Goal: Transaction & Acquisition: Purchase product/service

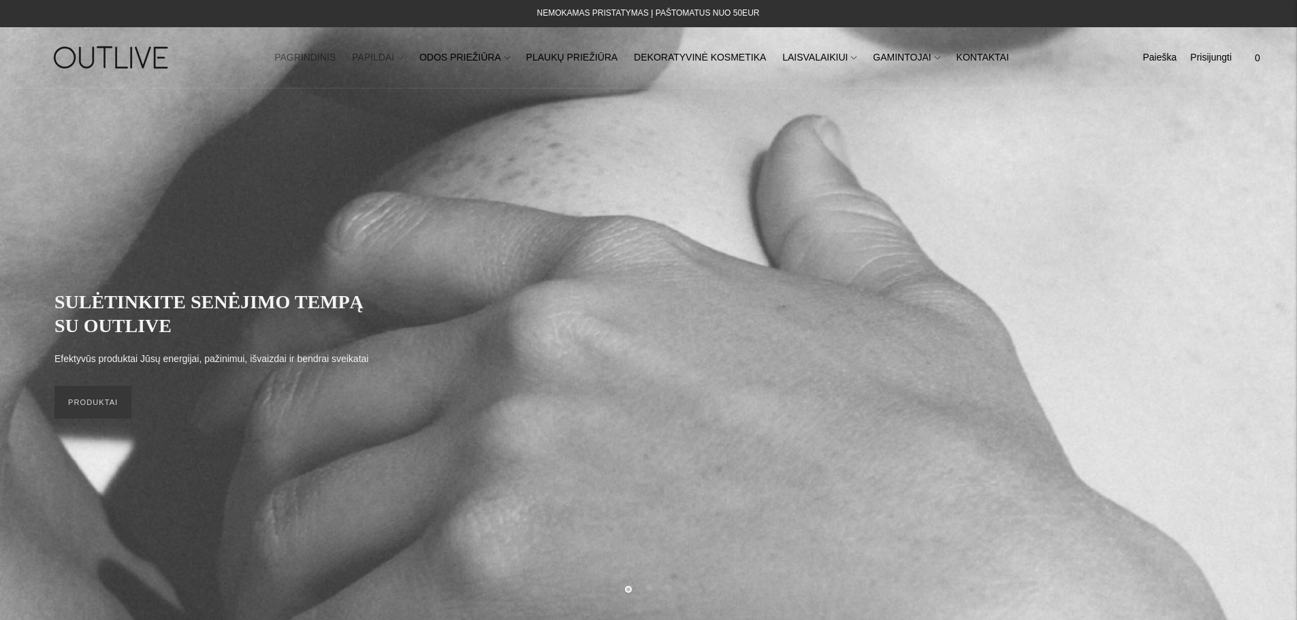
click at [403, 59] on link "PAPILDAI" at bounding box center [377, 58] width 51 height 30
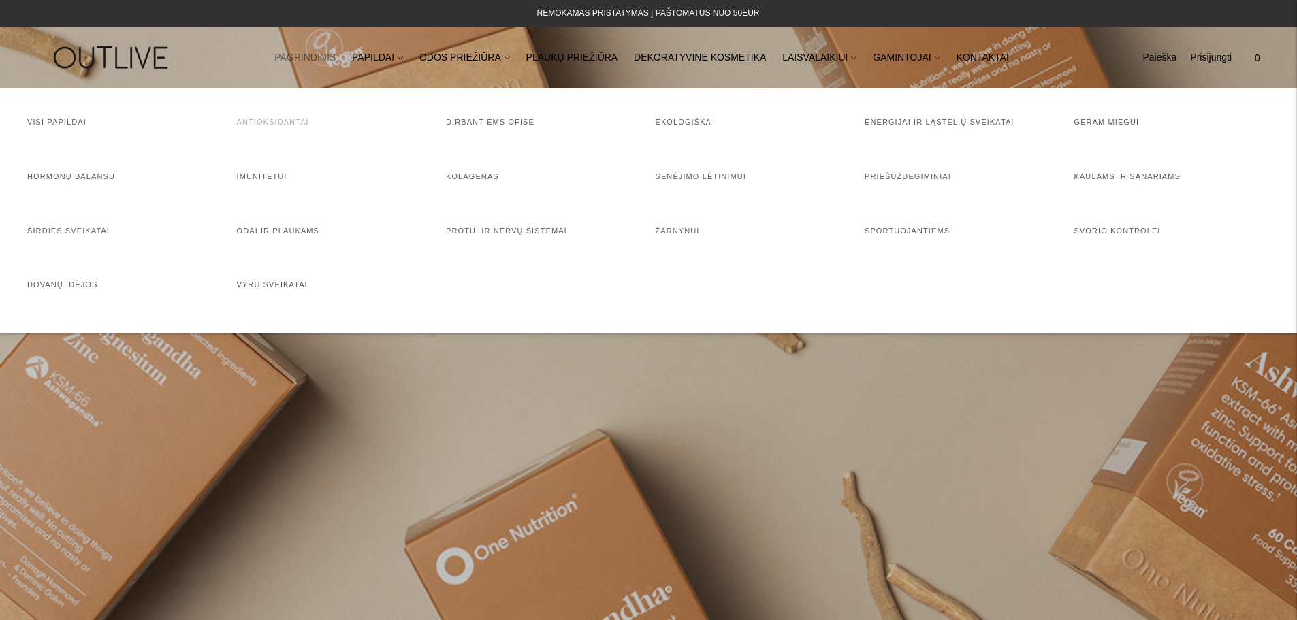
click at [276, 120] on link "Antioksidantai" at bounding box center [273, 122] width 72 height 8
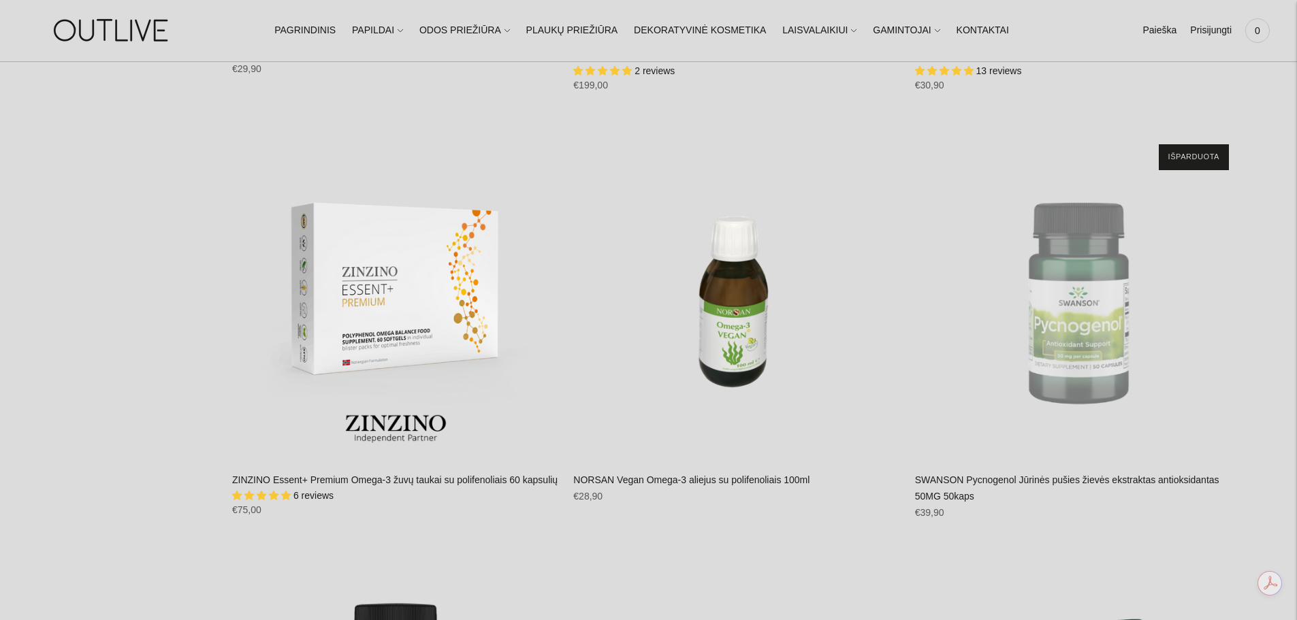
scroll to position [5039, 0]
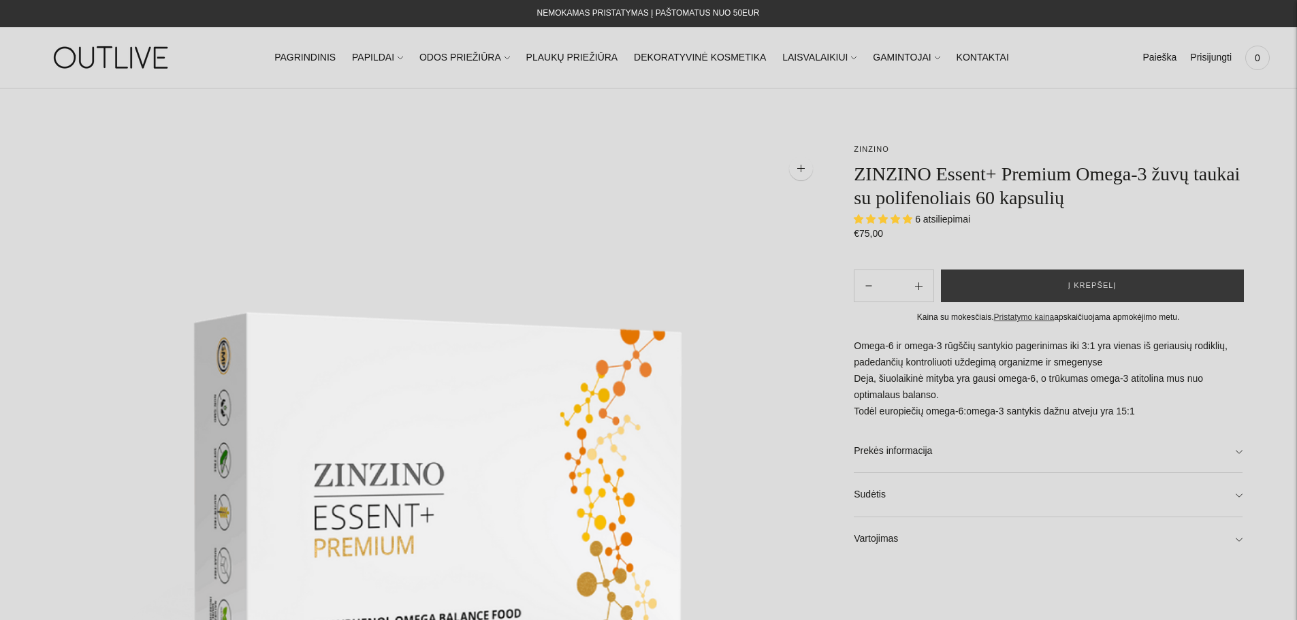
select select "**********"
click at [891, 535] on link "Vartojimas" at bounding box center [1048, 539] width 389 height 44
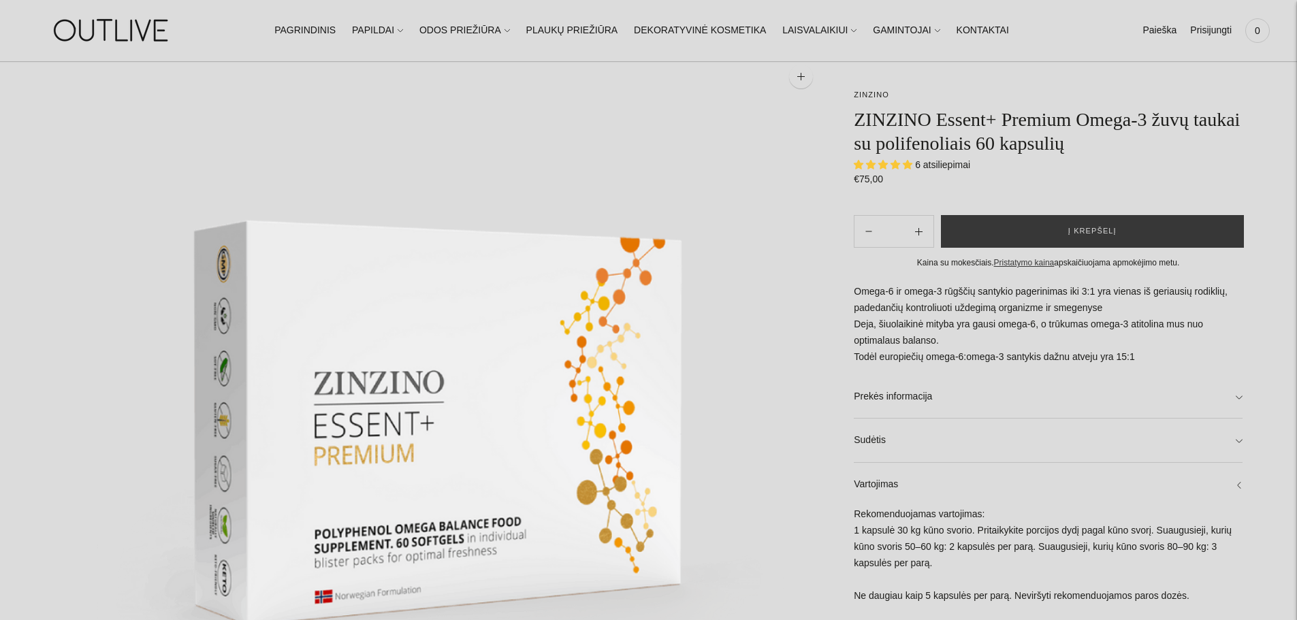
scroll to position [68, 0]
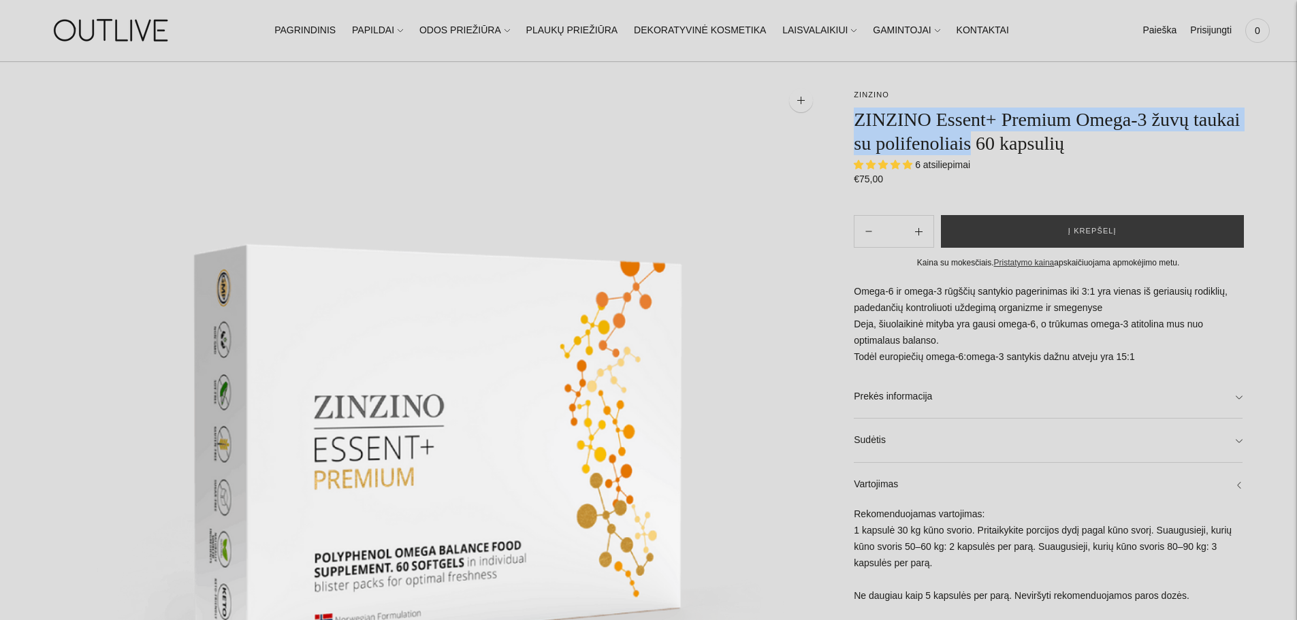
drag, startPoint x: 855, startPoint y: 115, endPoint x: 970, endPoint y: 140, distance: 117.1
click at [970, 140] on h1 "ZINZINO Essent+ Premium Omega-3 žuvų taukai su polifenoliais 60 kapsulių" at bounding box center [1048, 132] width 389 height 48
click at [1079, 234] on span "Į krepšelį" at bounding box center [1092, 232] width 48 height 14
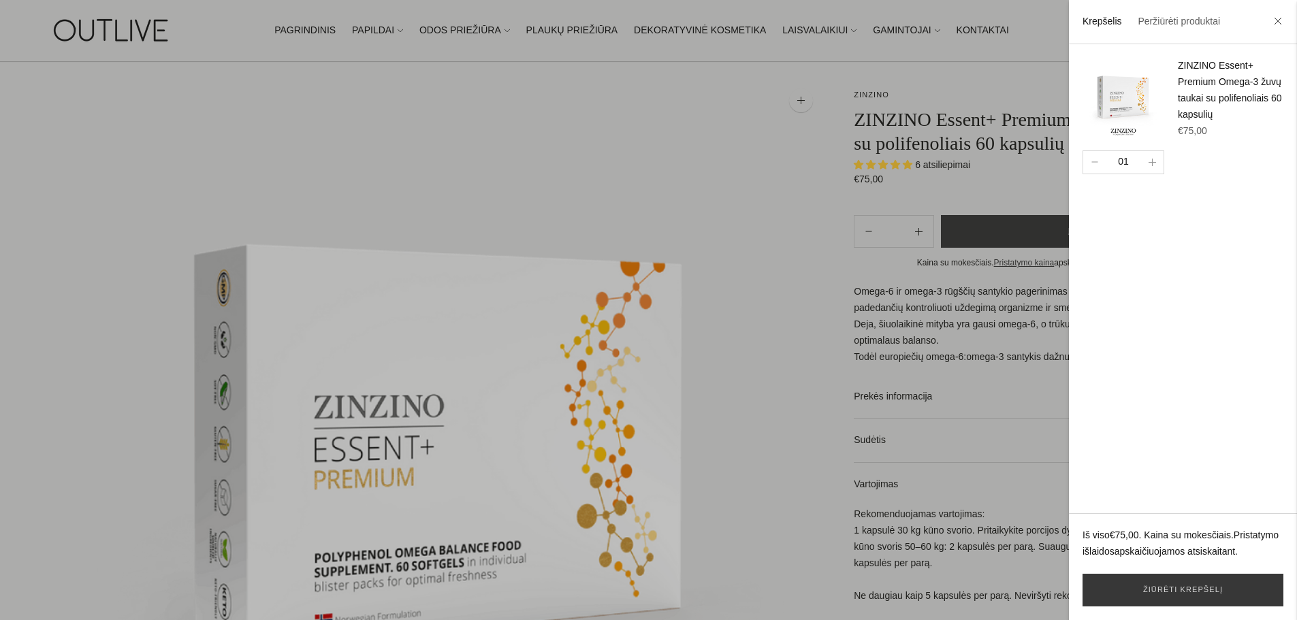
click at [761, 170] on div at bounding box center [648, 310] width 1297 height 620
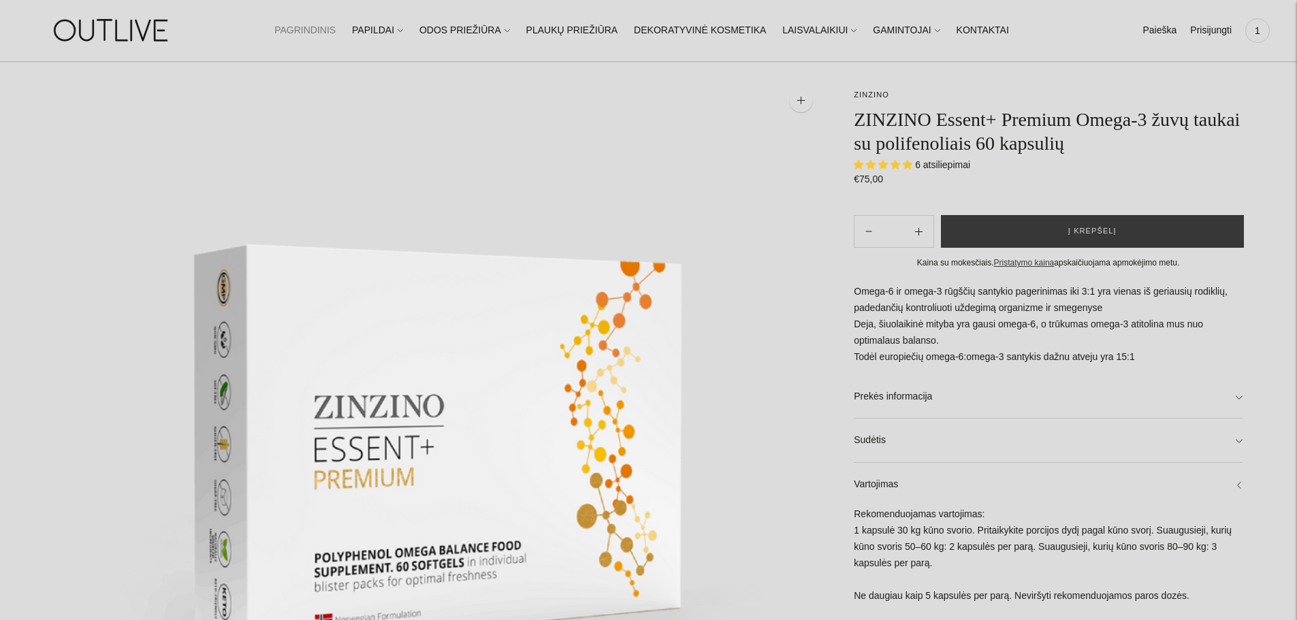
click at [335, 35] on link "PAGRINDINIS" at bounding box center [304, 31] width 61 height 30
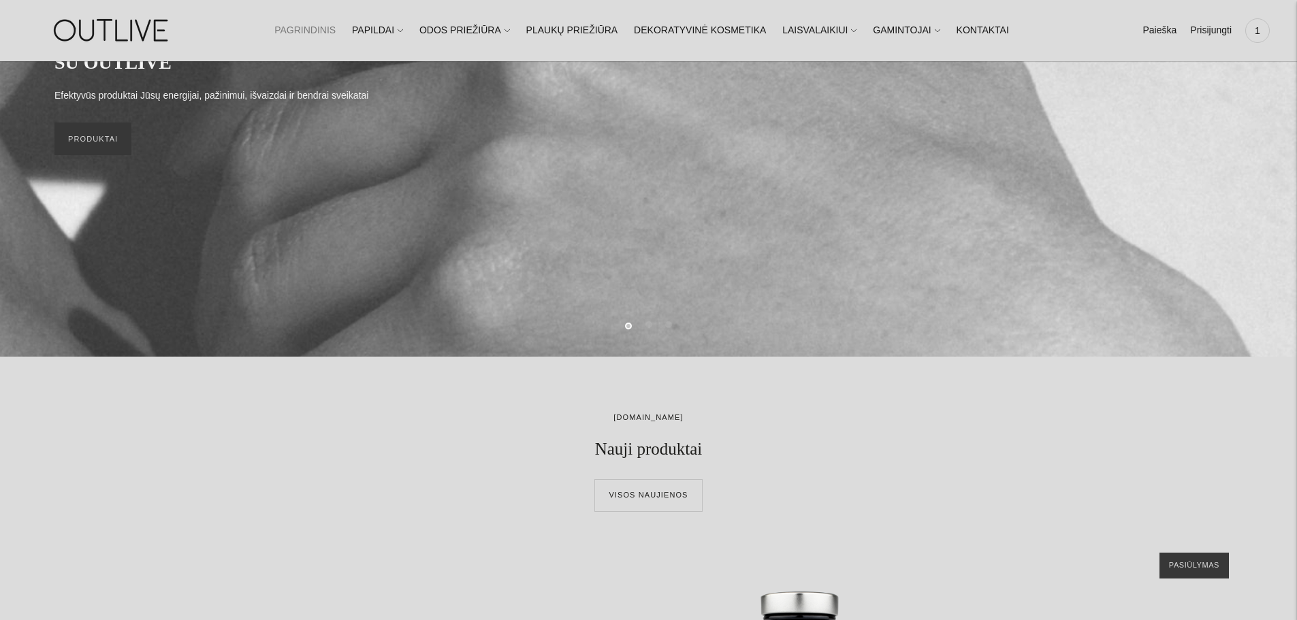
scroll to position [136, 0]
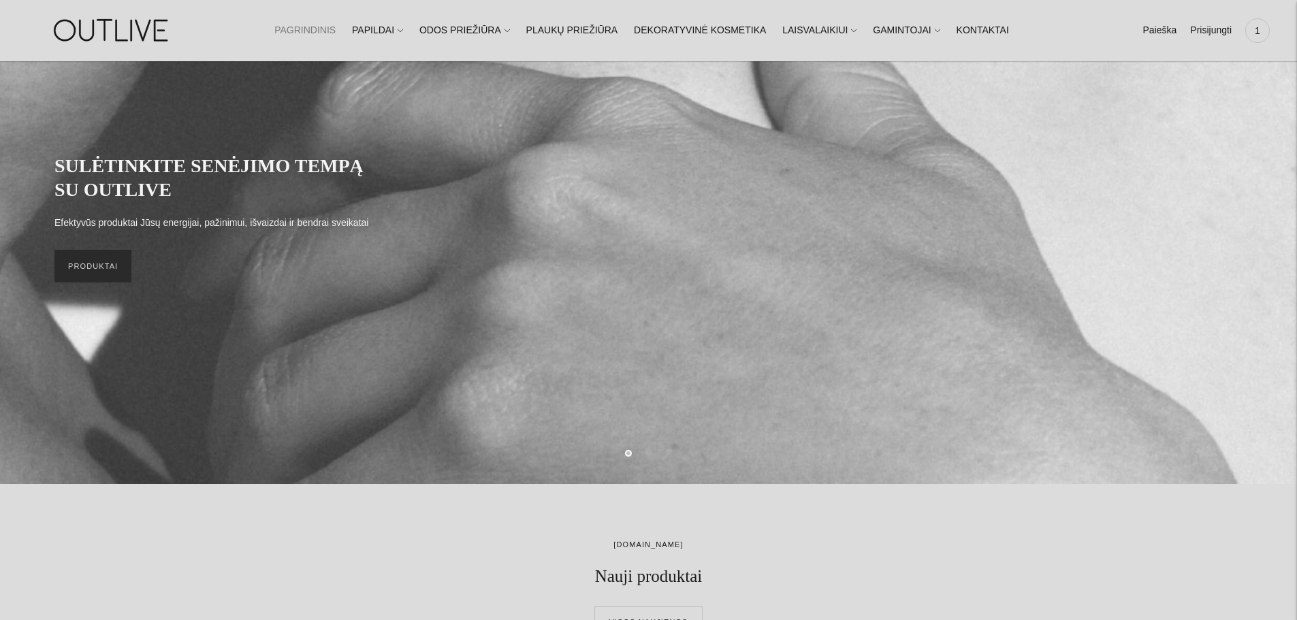
click at [122, 272] on link "PRODUKTAI" at bounding box center [92, 266] width 77 height 33
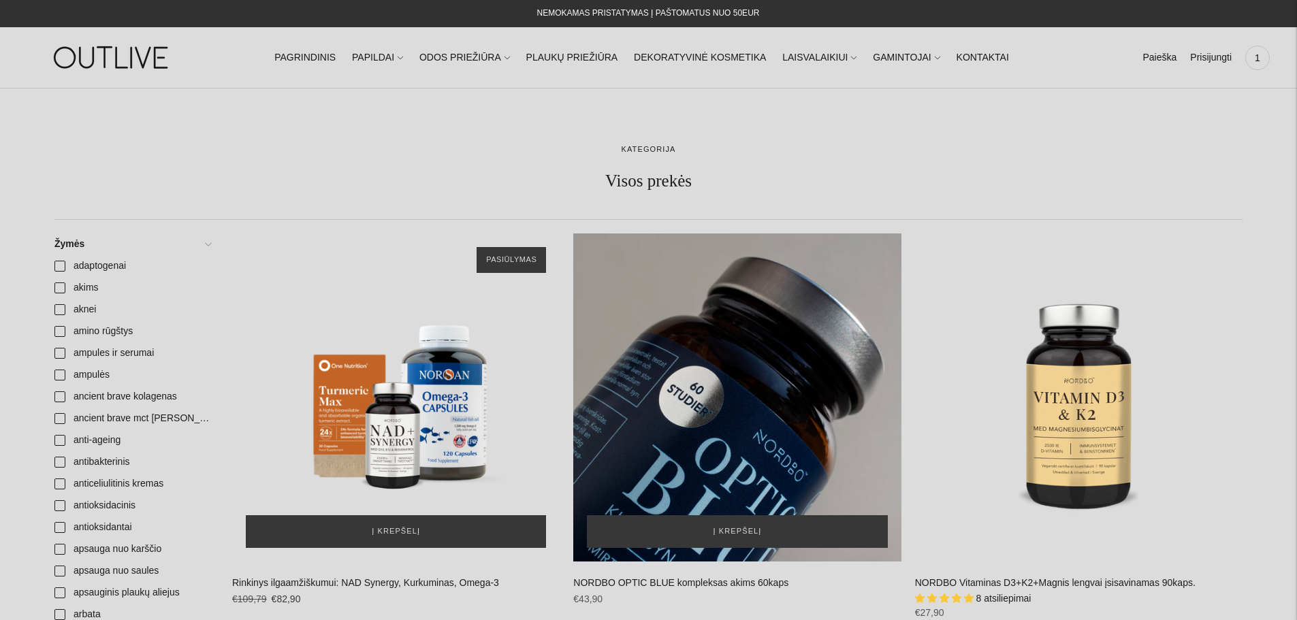
scroll to position [340, 0]
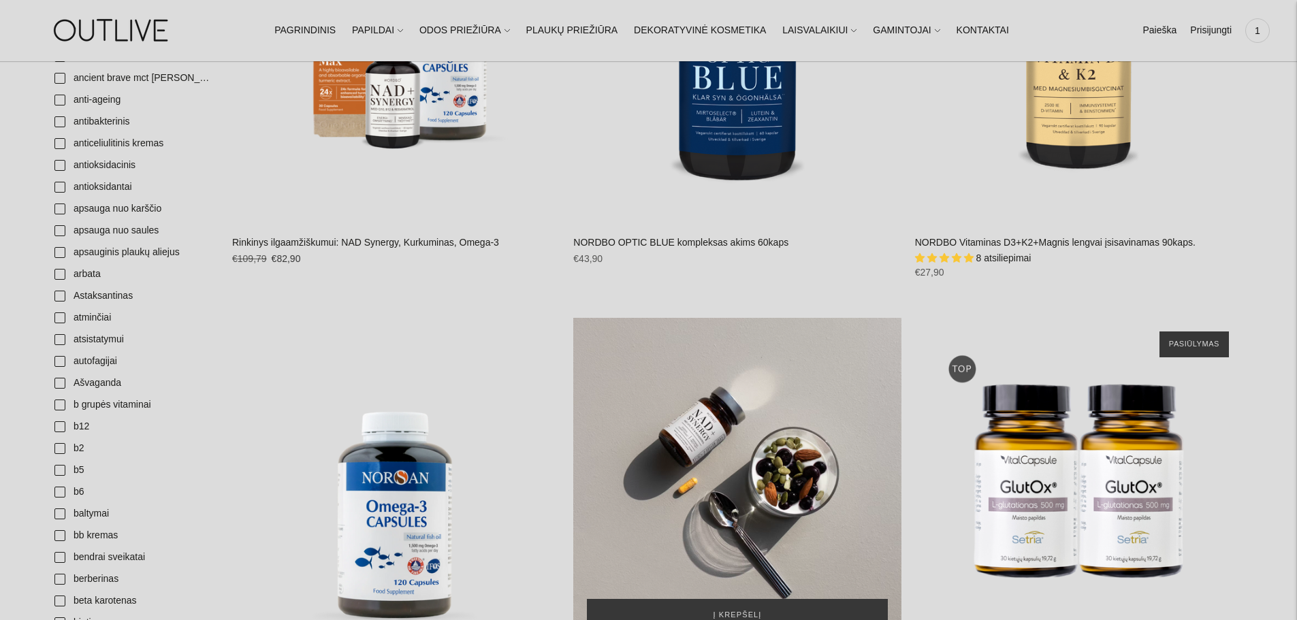
click at [759, 421] on div "NORDBO NAD+ Synergy kompleksas NAD+ didinimui 40kaps\a" at bounding box center [737, 482] width 328 height 328
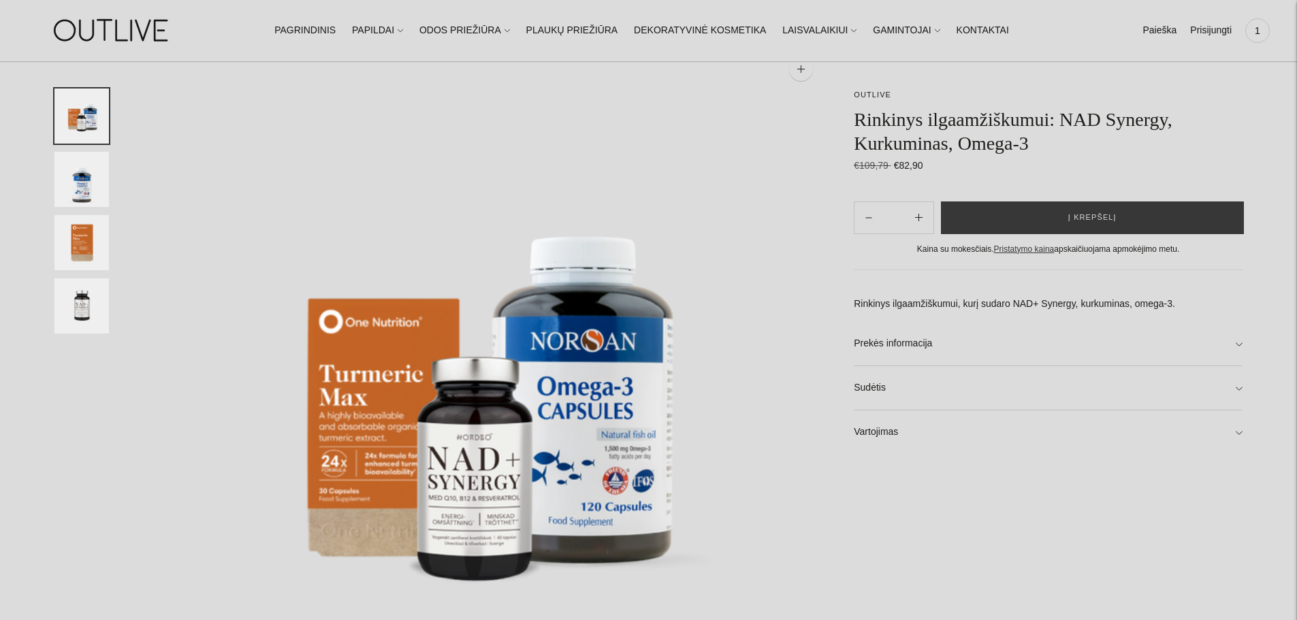
scroll to position [204, 0]
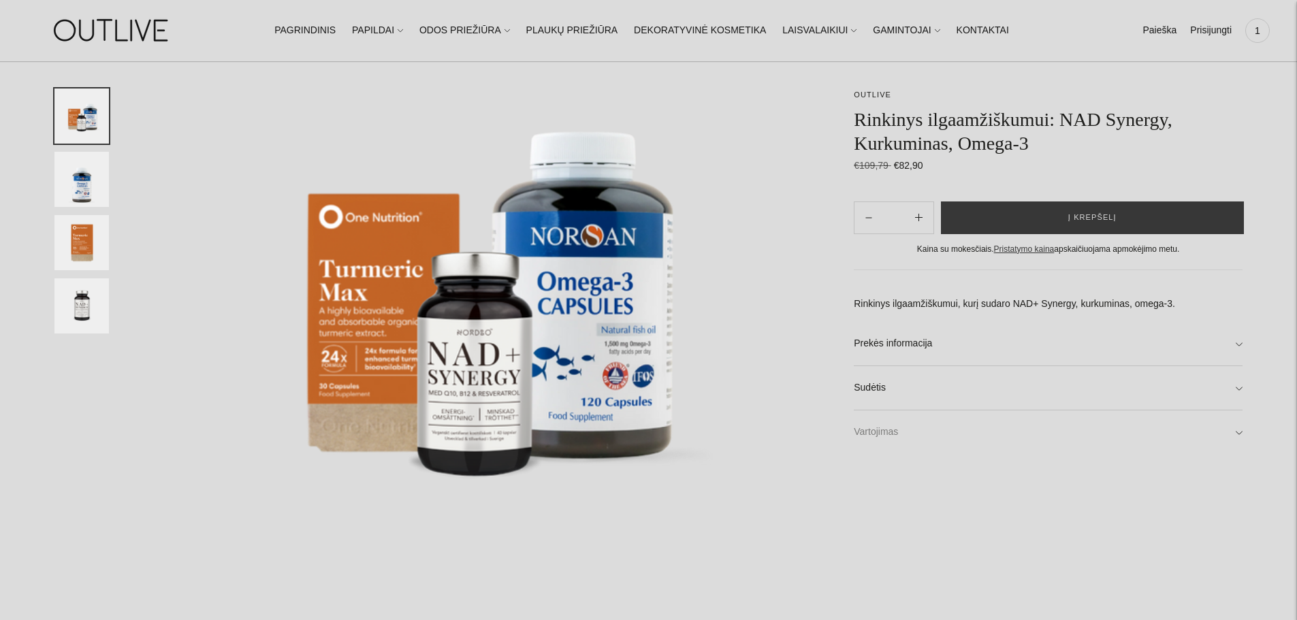
click at [878, 423] on link "Vartojimas" at bounding box center [1048, 433] width 389 height 44
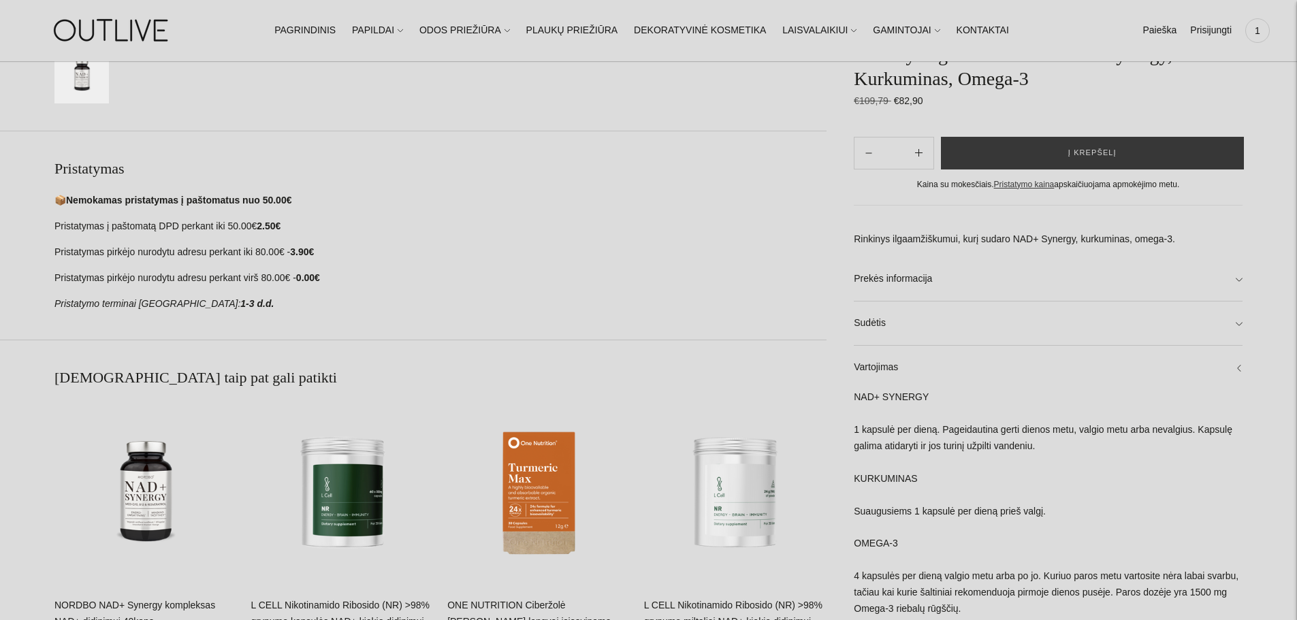
scroll to position [697, 0]
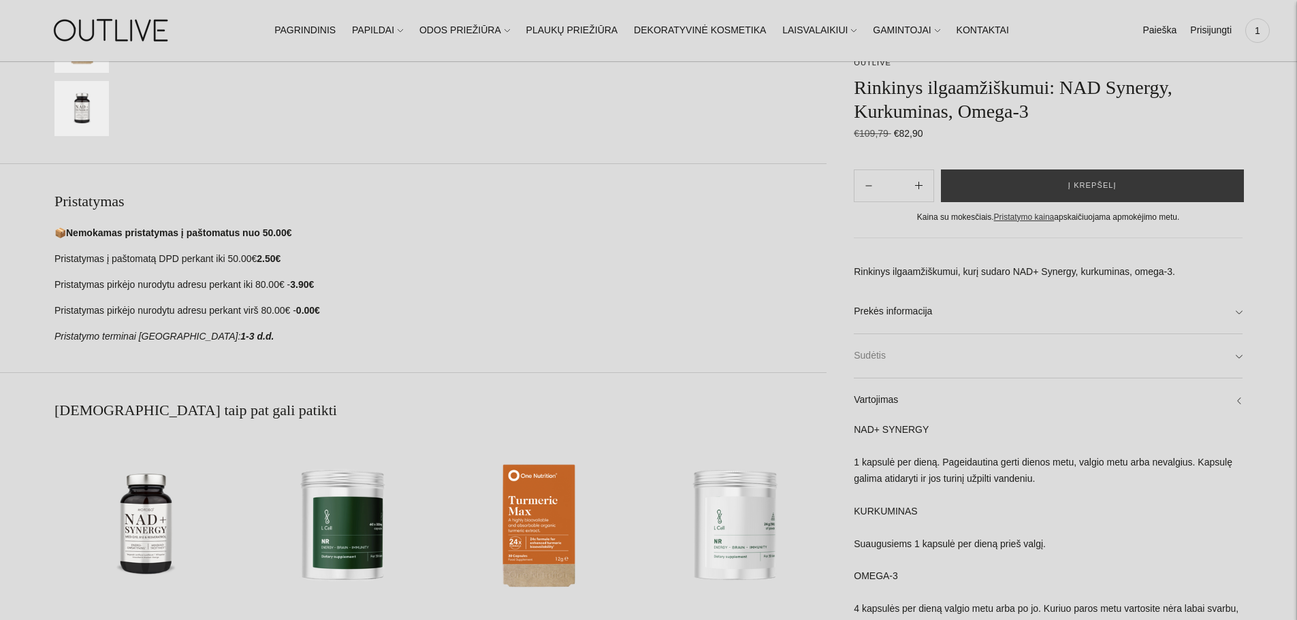
click at [937, 345] on link "Sudėtis" at bounding box center [1048, 357] width 389 height 44
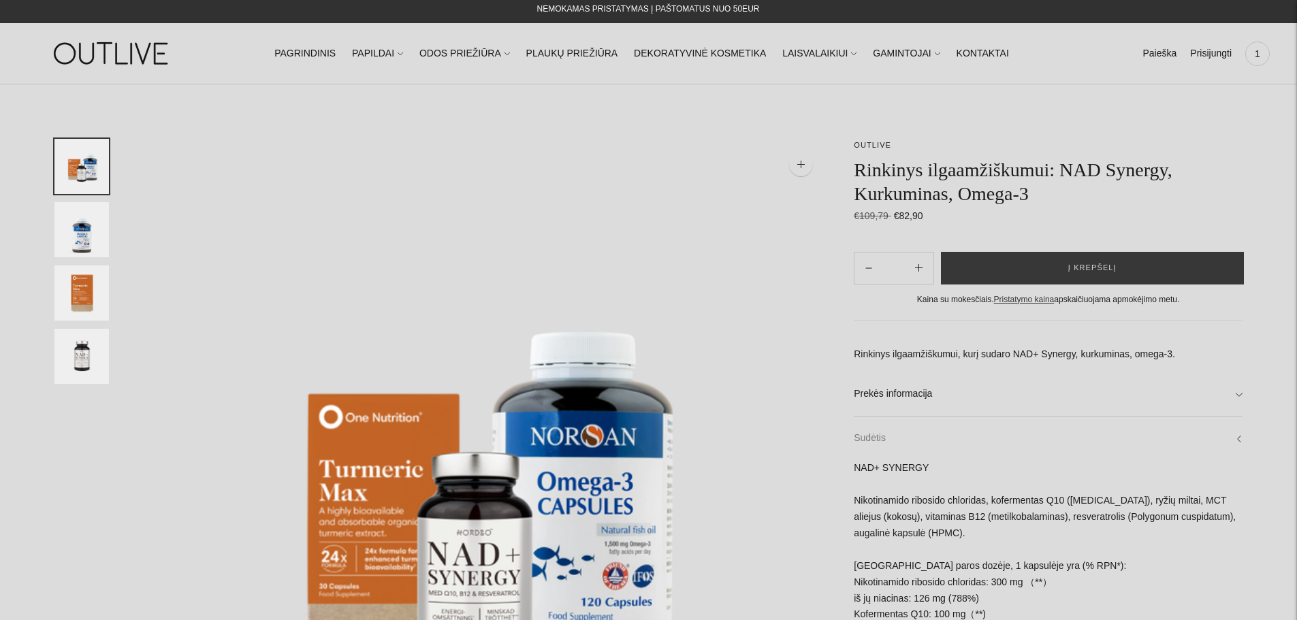
scroll to position [0, 0]
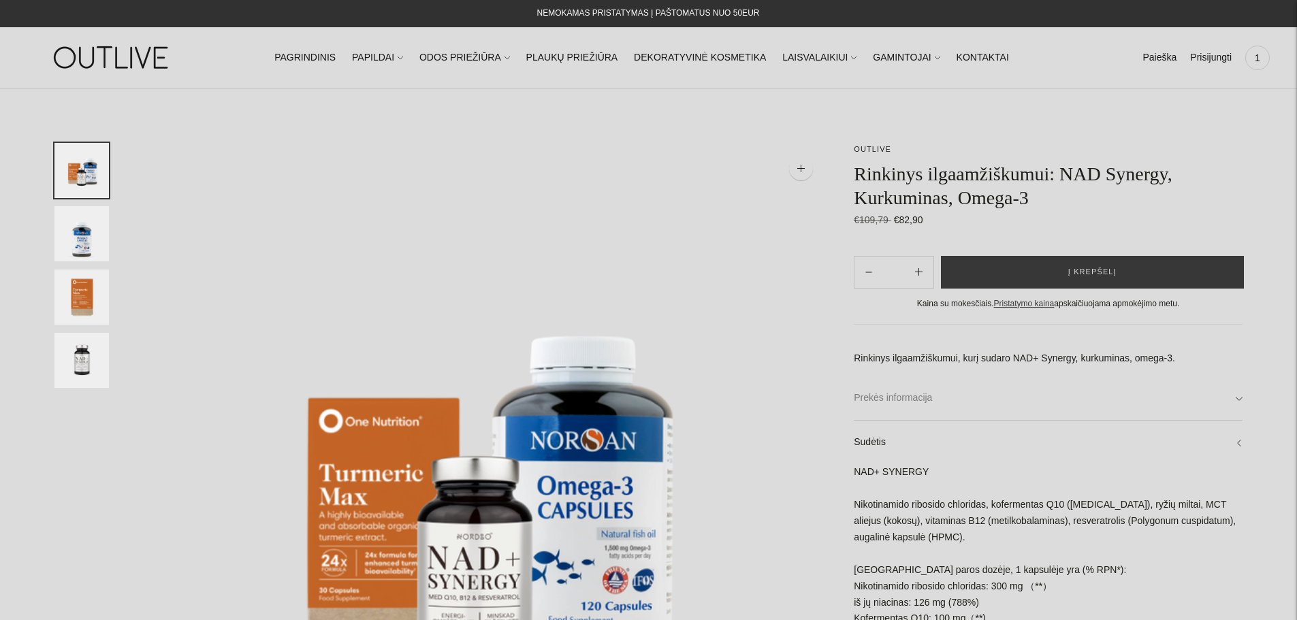
click at [970, 402] on link "Prekės informacija" at bounding box center [1048, 399] width 389 height 44
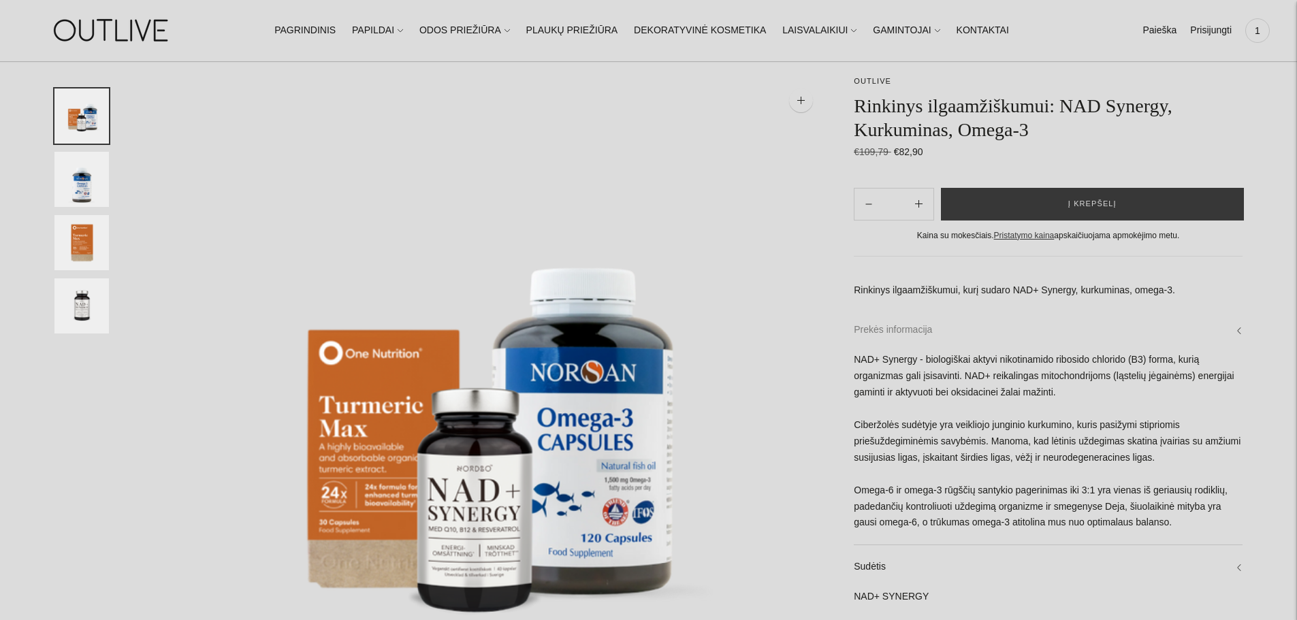
scroll to position [136, 0]
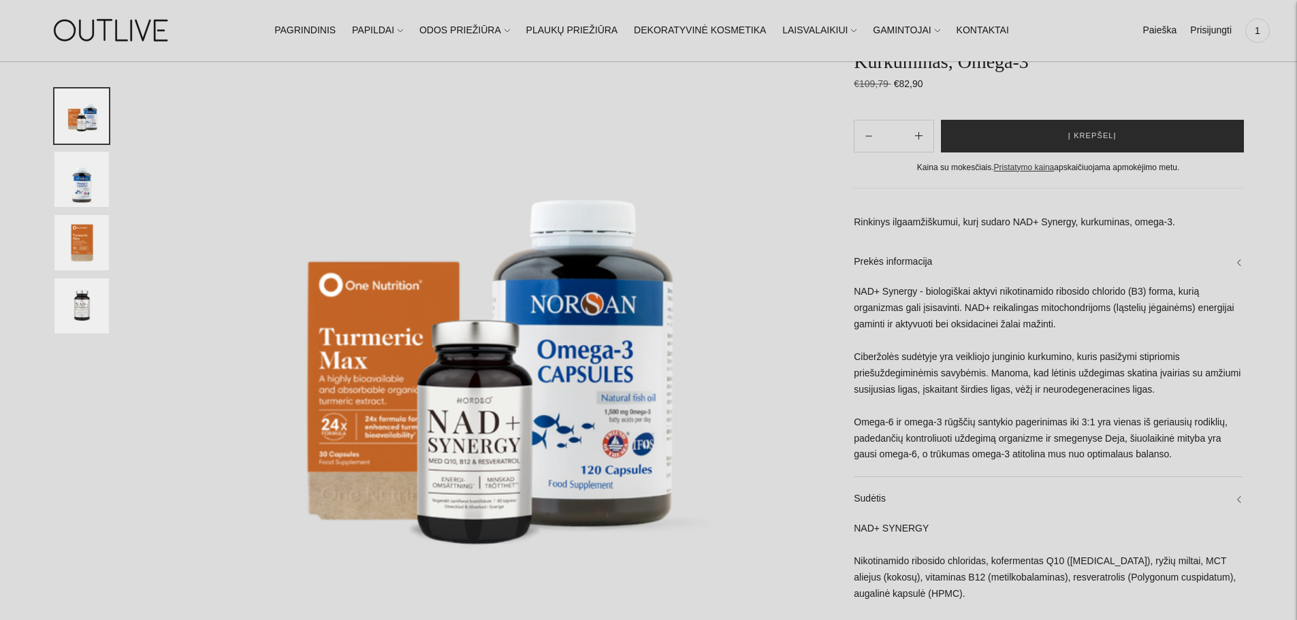
click at [1040, 131] on button "Į krepšelį" at bounding box center [1092, 136] width 303 height 33
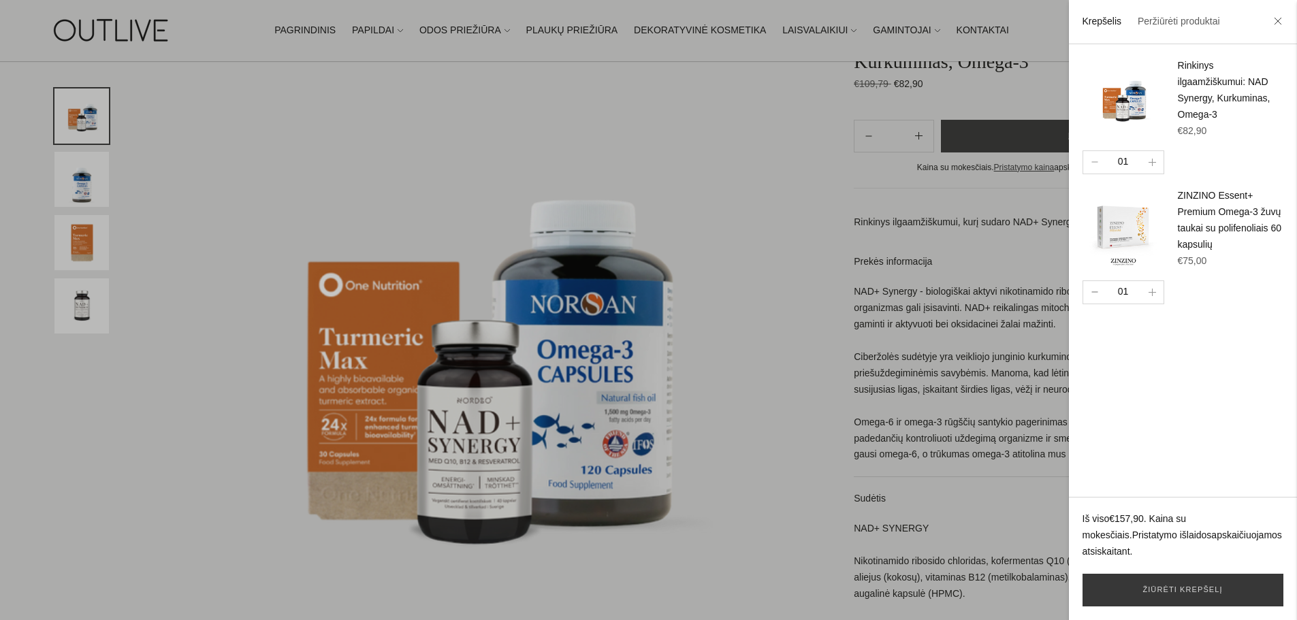
click at [1094, 304] on button "button" at bounding box center [1094, 292] width 22 height 22
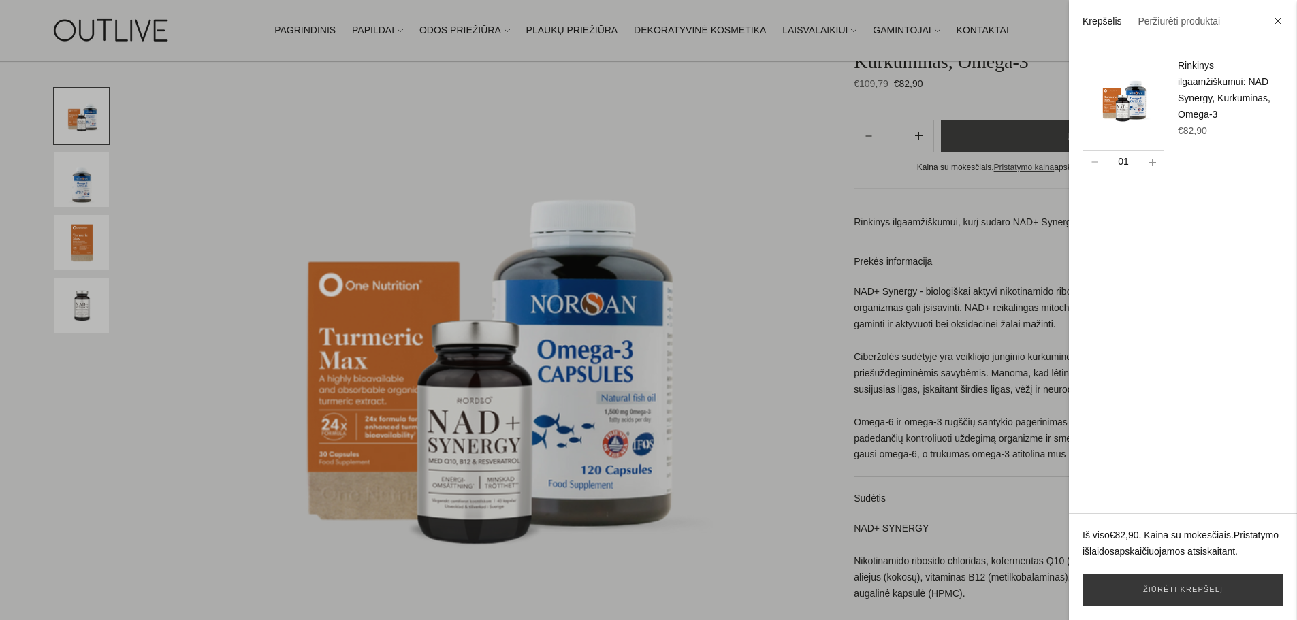
click at [698, 128] on div at bounding box center [648, 310] width 1297 height 620
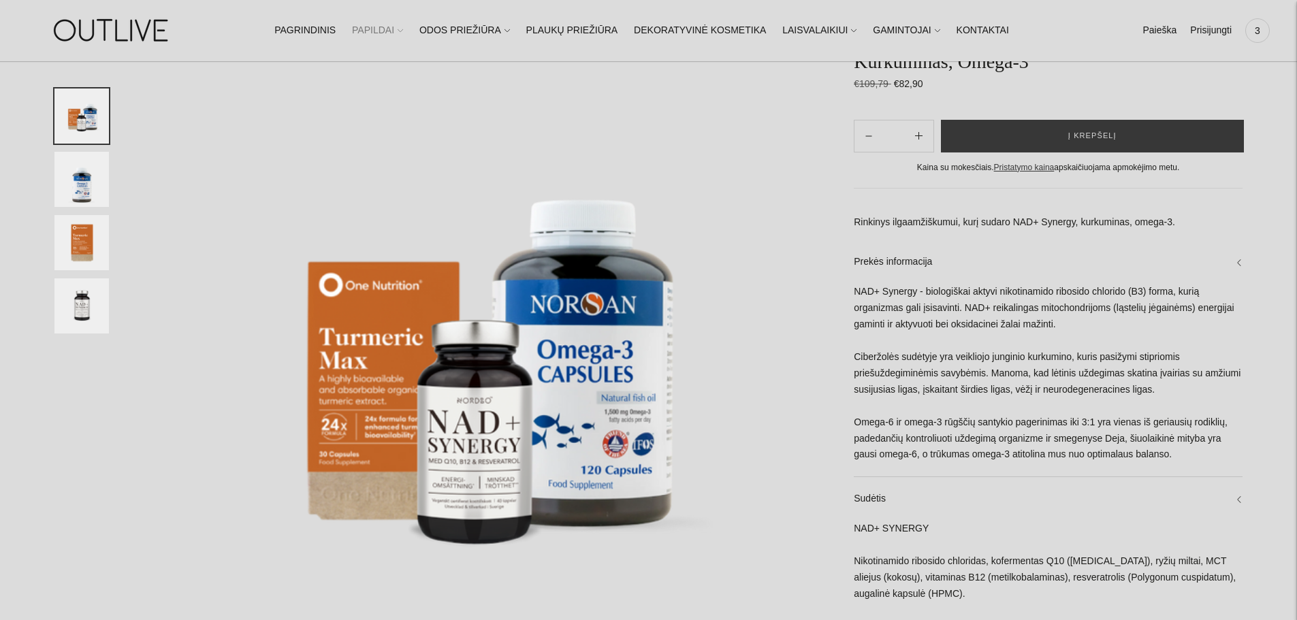
click at [379, 29] on link "PAPILDAI" at bounding box center [377, 31] width 51 height 30
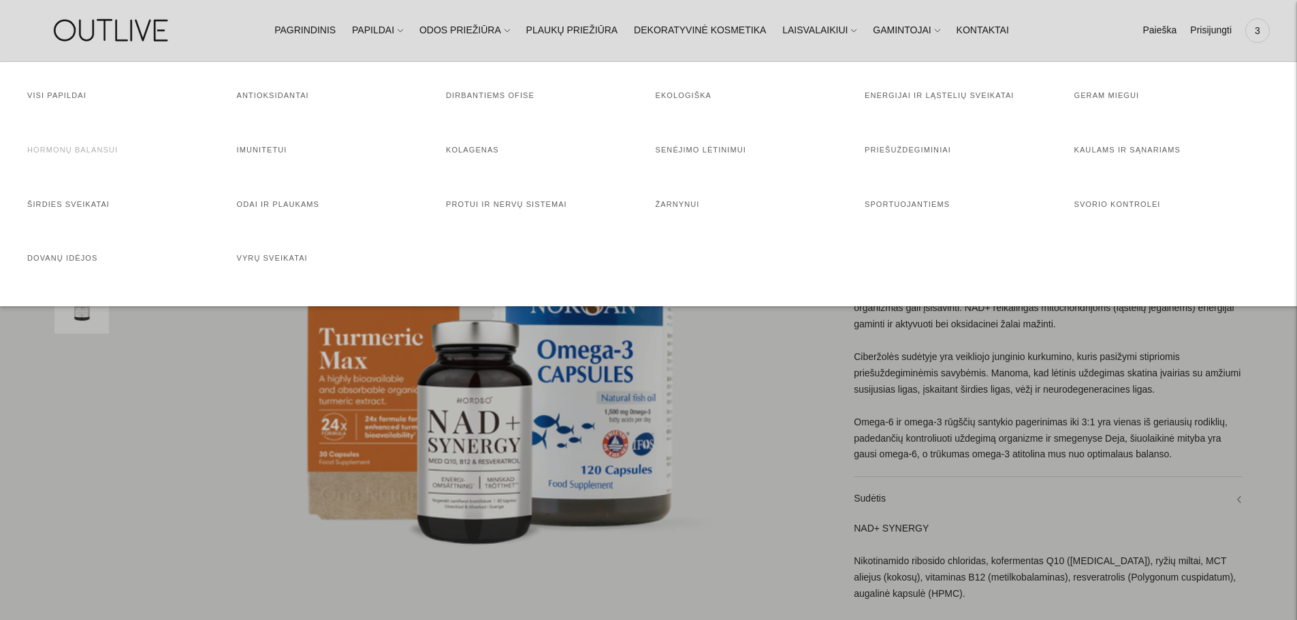
click at [89, 148] on link "Hormonų balansui" at bounding box center [72, 150] width 91 height 8
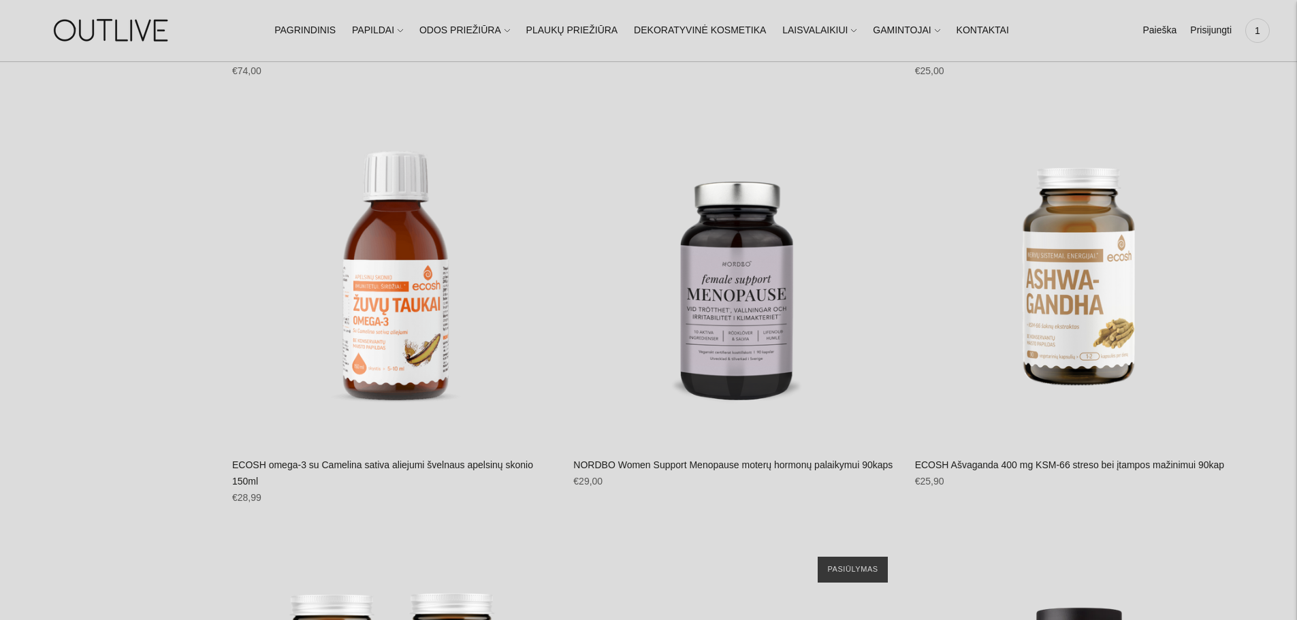
scroll to position [4624, 0]
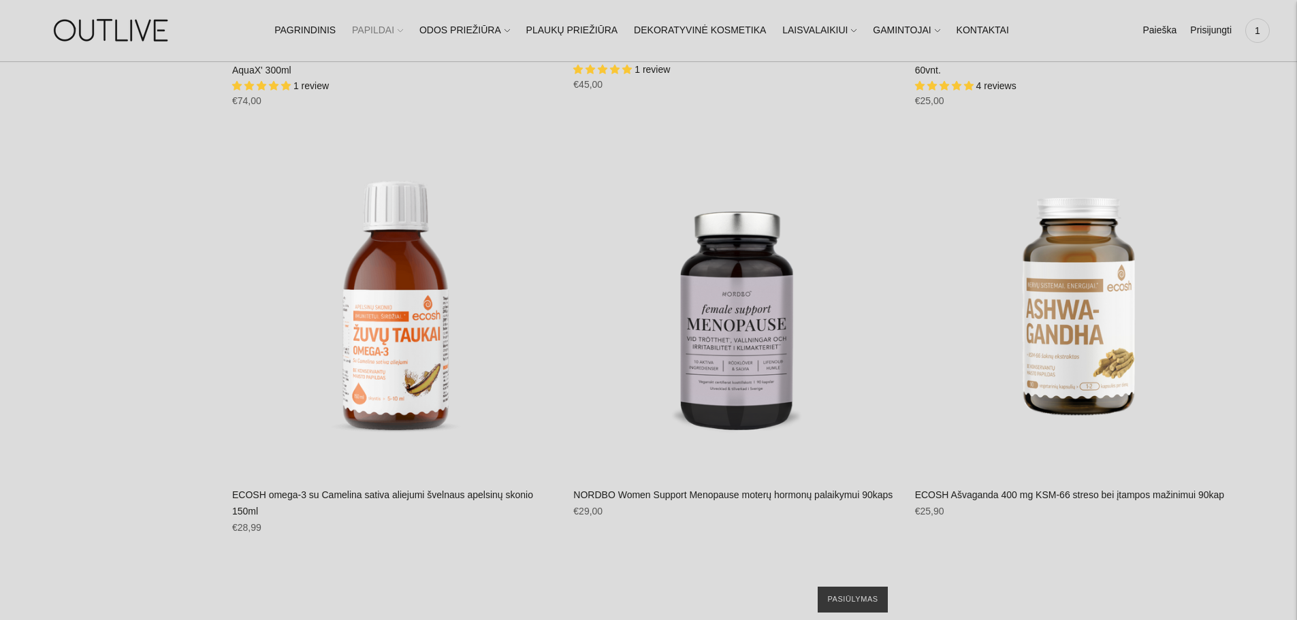
click at [403, 29] on link "PAPILDAI" at bounding box center [377, 31] width 51 height 30
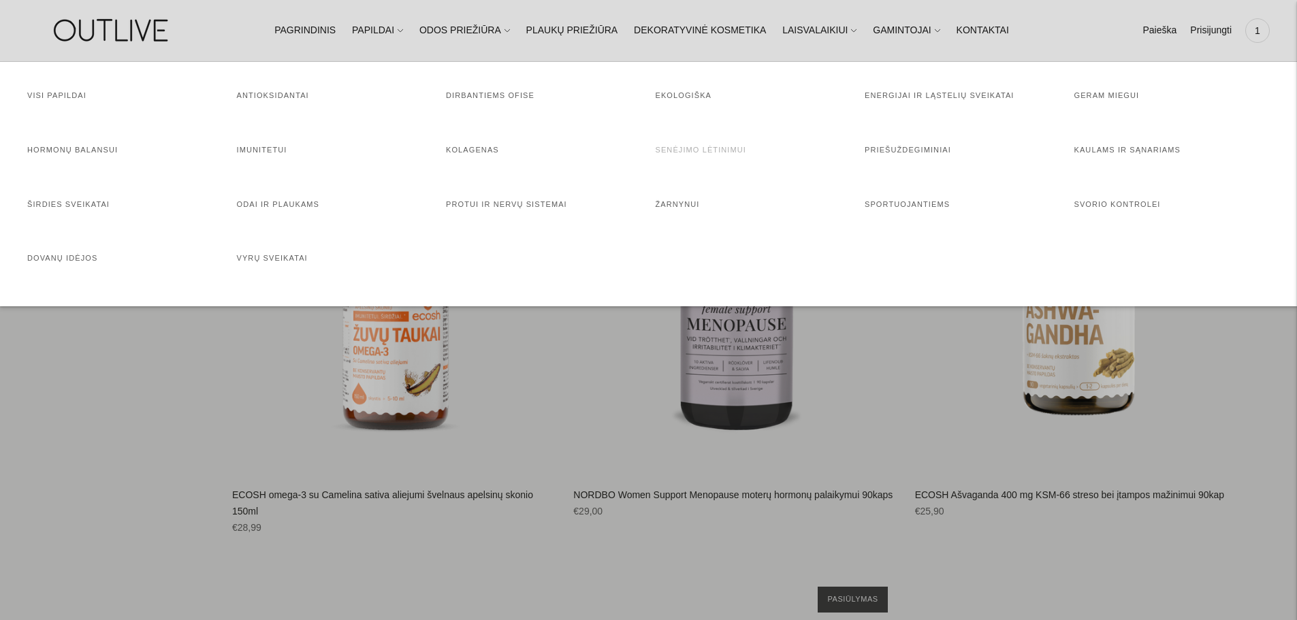
click at [681, 148] on link "Senėjimo lėtinimui" at bounding box center [701, 150] width 91 height 8
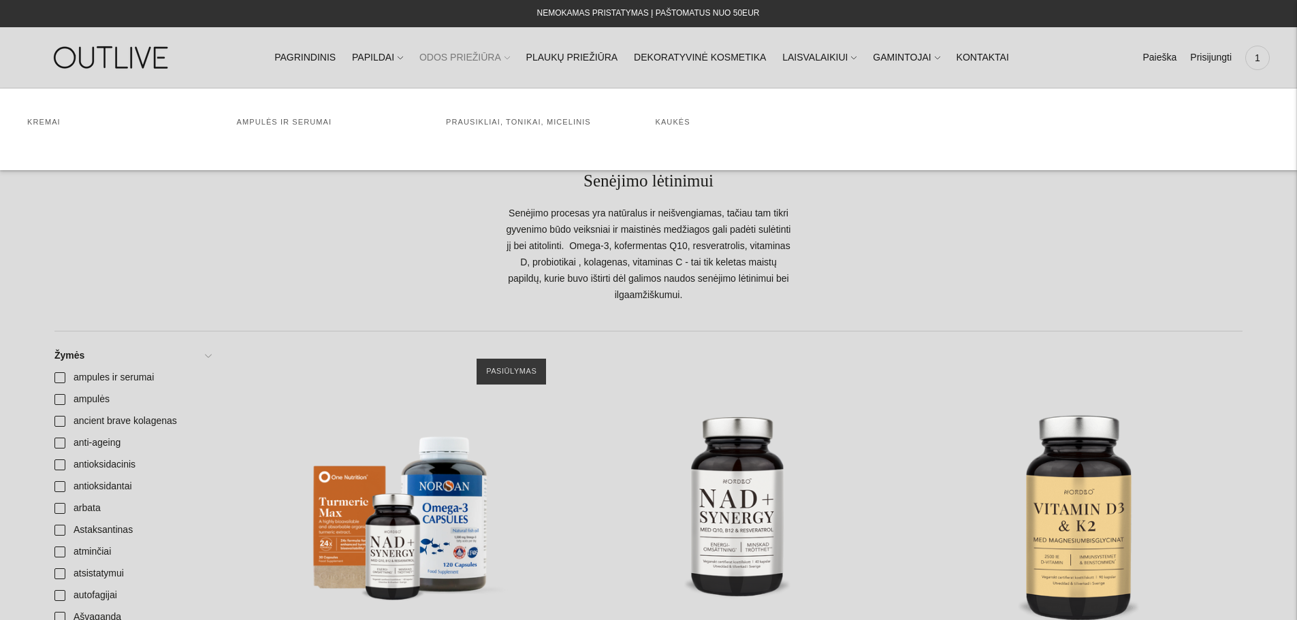
click at [495, 57] on link "ODOS PRIEŽIŪRA" at bounding box center [464, 58] width 91 height 30
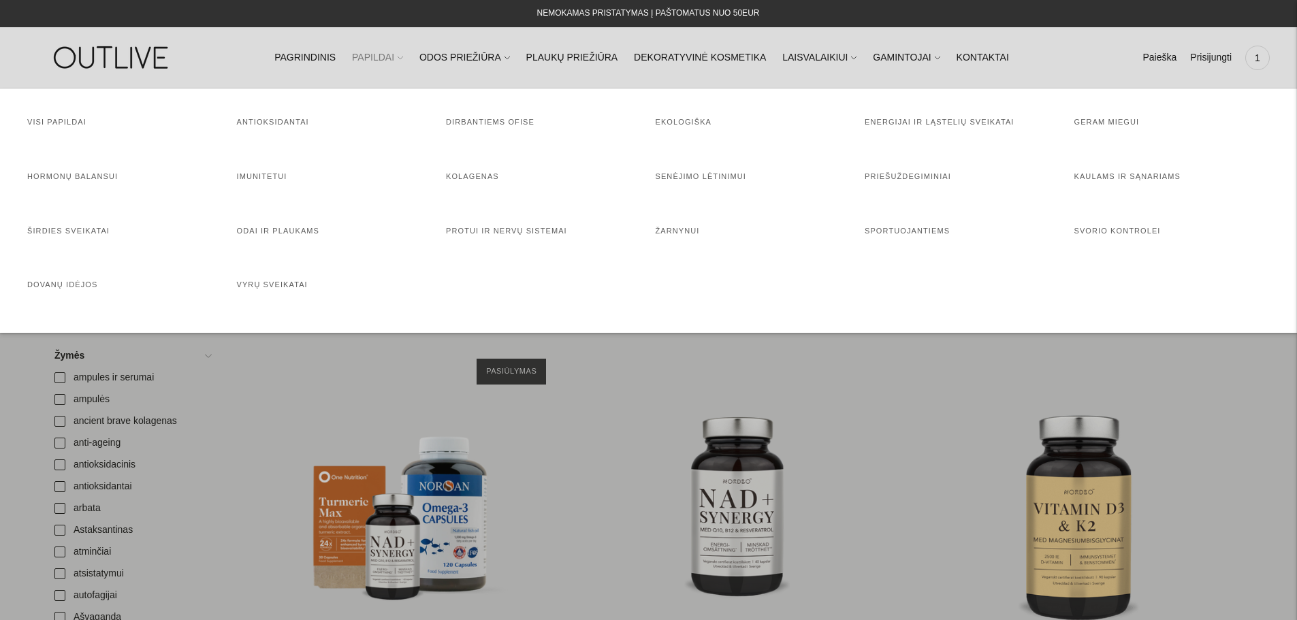
click at [394, 53] on link "PAPILDAI" at bounding box center [377, 58] width 51 height 30
drag, startPoint x: 1135, startPoint y: 224, endPoint x: 1135, endPoint y: 232, distance: 7.5
click at [1135, 230] on h4 "Svorio kontrolei" at bounding box center [1172, 232] width 196 height 14
click at [1135, 232] on link "Svorio kontrolei" at bounding box center [1117, 231] width 86 height 8
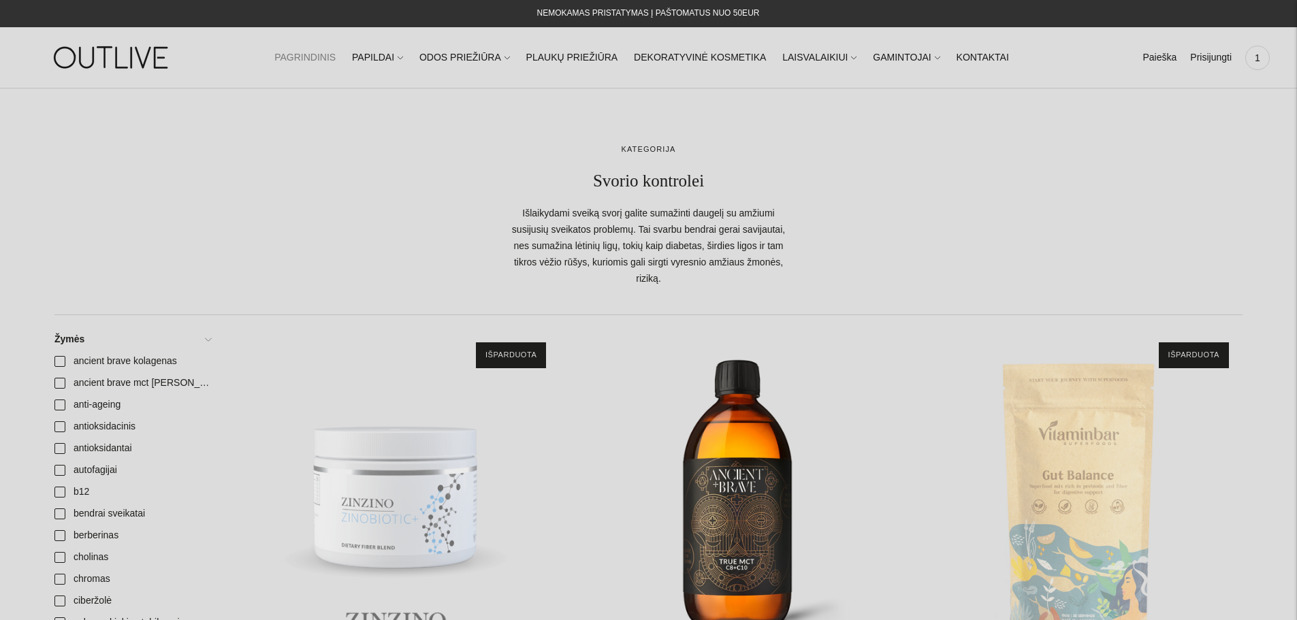
click at [336, 53] on link "PAGRINDINIS" at bounding box center [304, 58] width 61 height 30
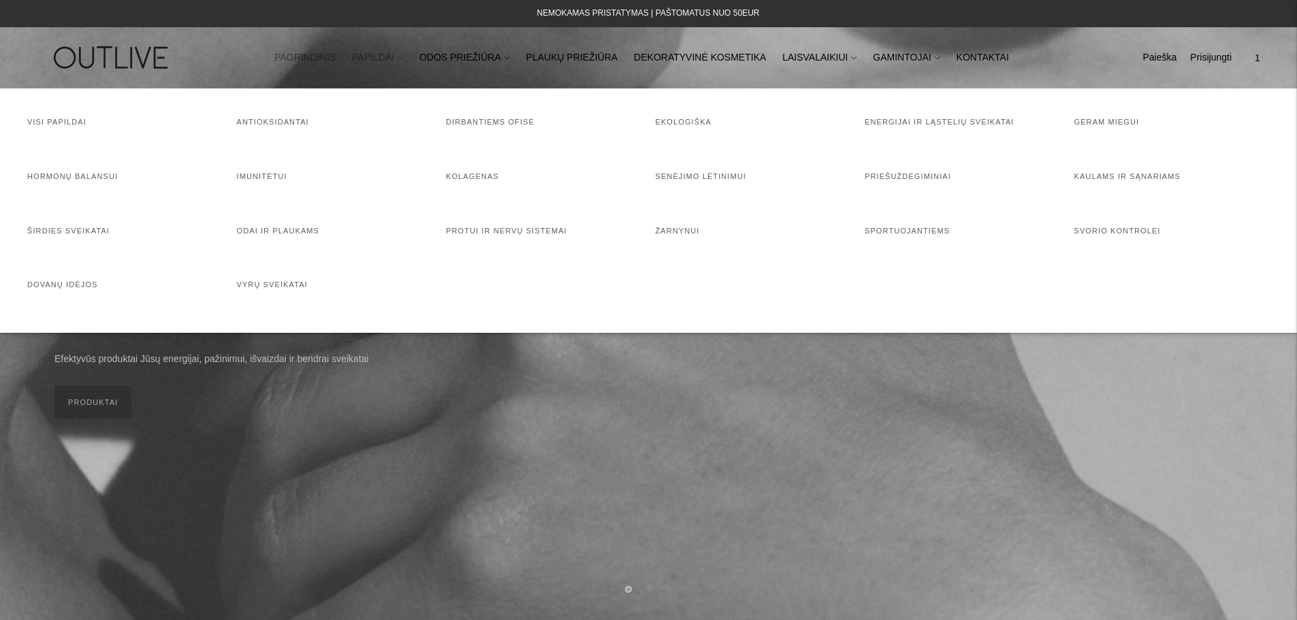
click at [403, 61] on link "PAPILDAI" at bounding box center [377, 58] width 51 height 30
click at [712, 179] on link "Senėjimo lėtinimui" at bounding box center [701, 176] width 91 height 8
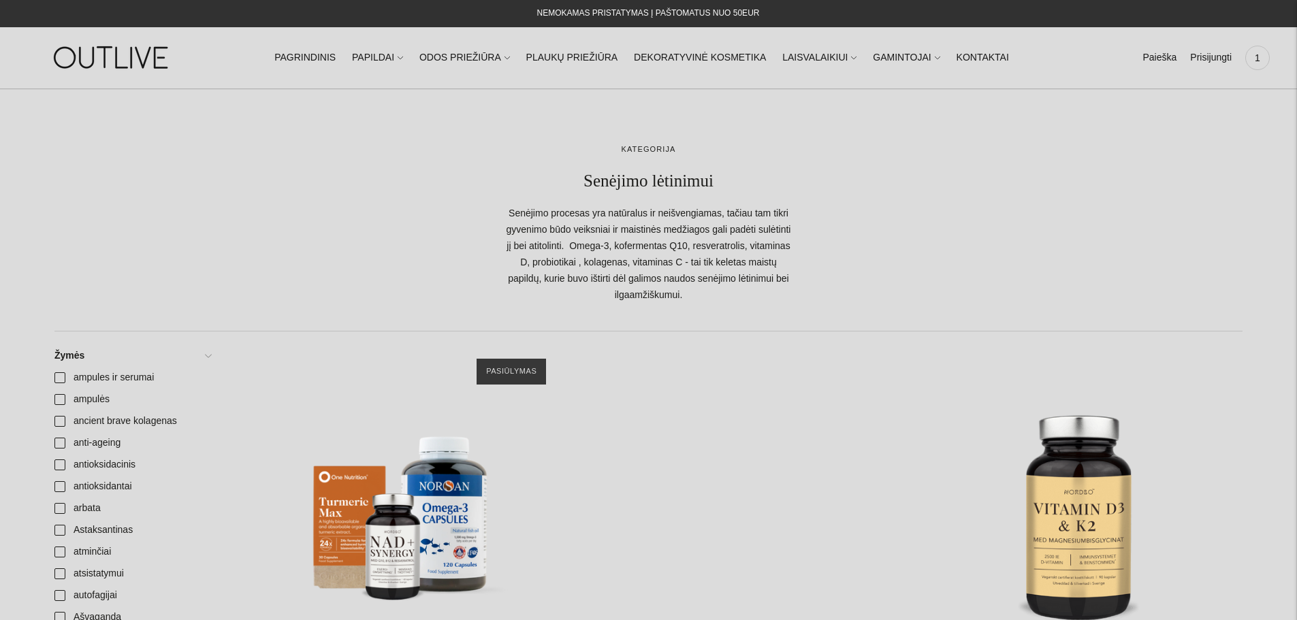
scroll to position [204, 0]
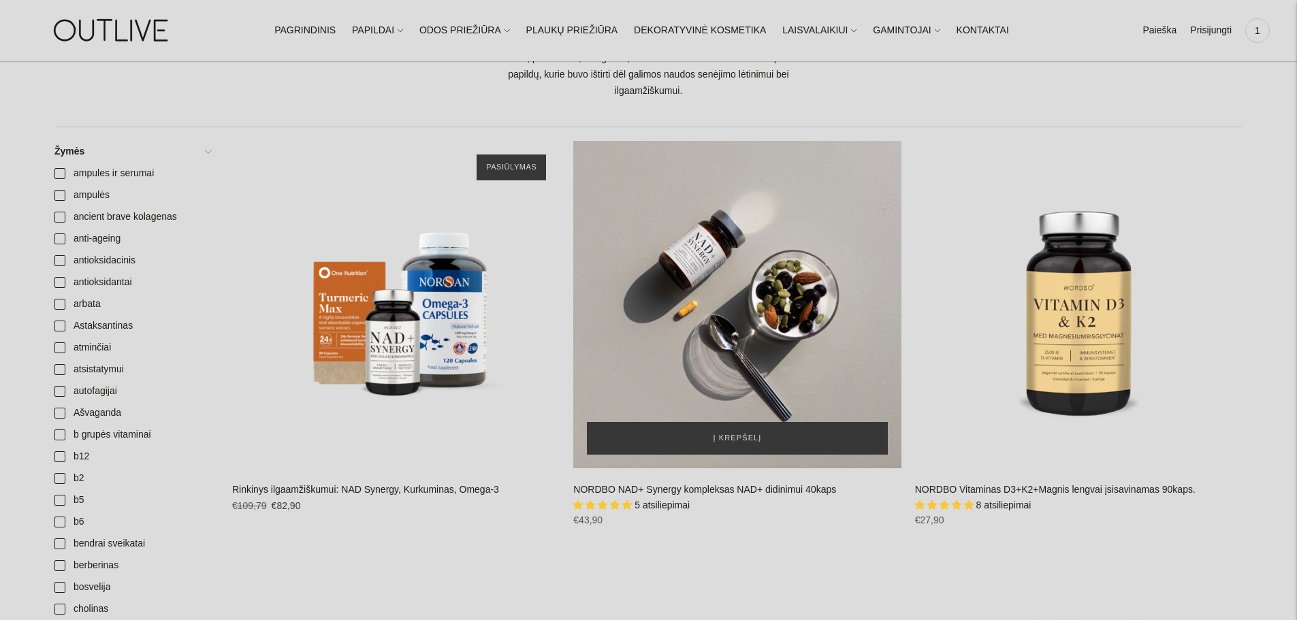
click at [742, 308] on div "NORDBO NAD+ Synergy kompleksas NAD+ didinimui 40kaps\a" at bounding box center [737, 305] width 328 height 328
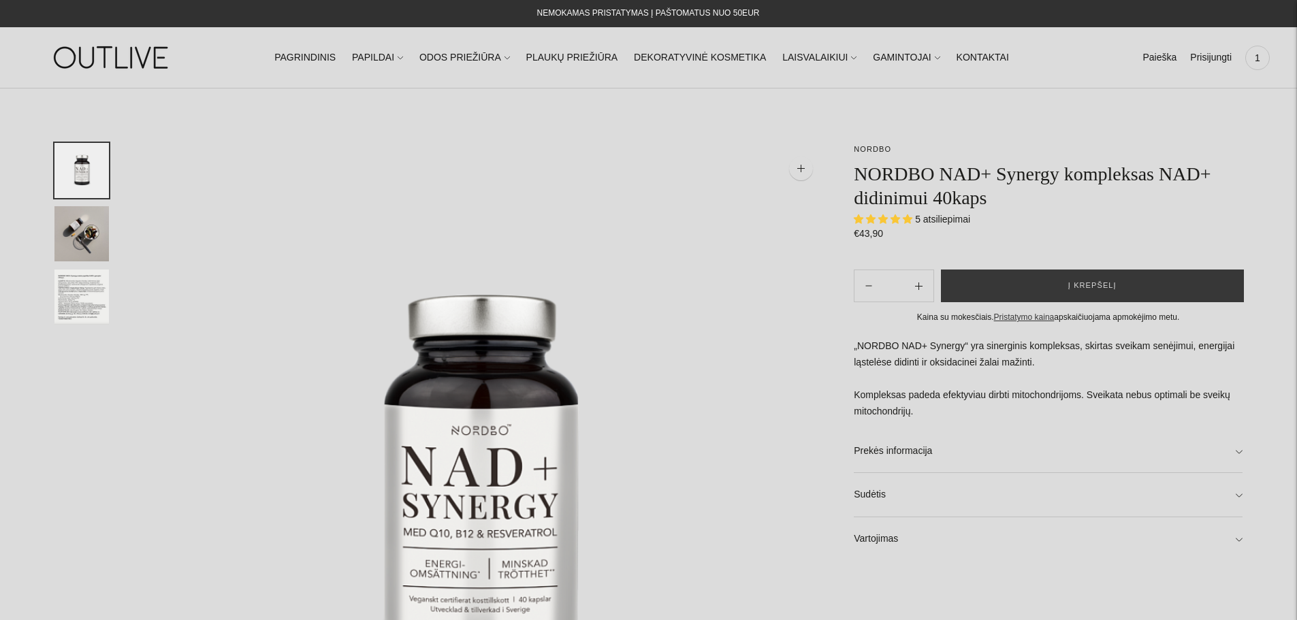
select select "**********"
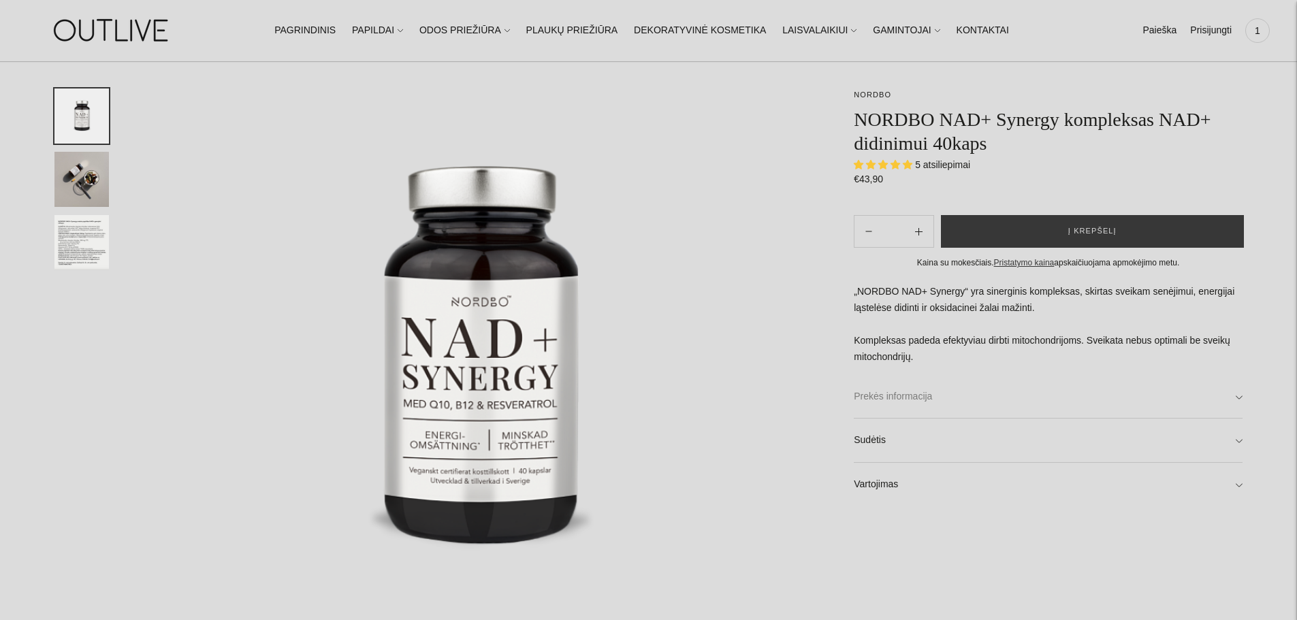
scroll to position [136, 0]
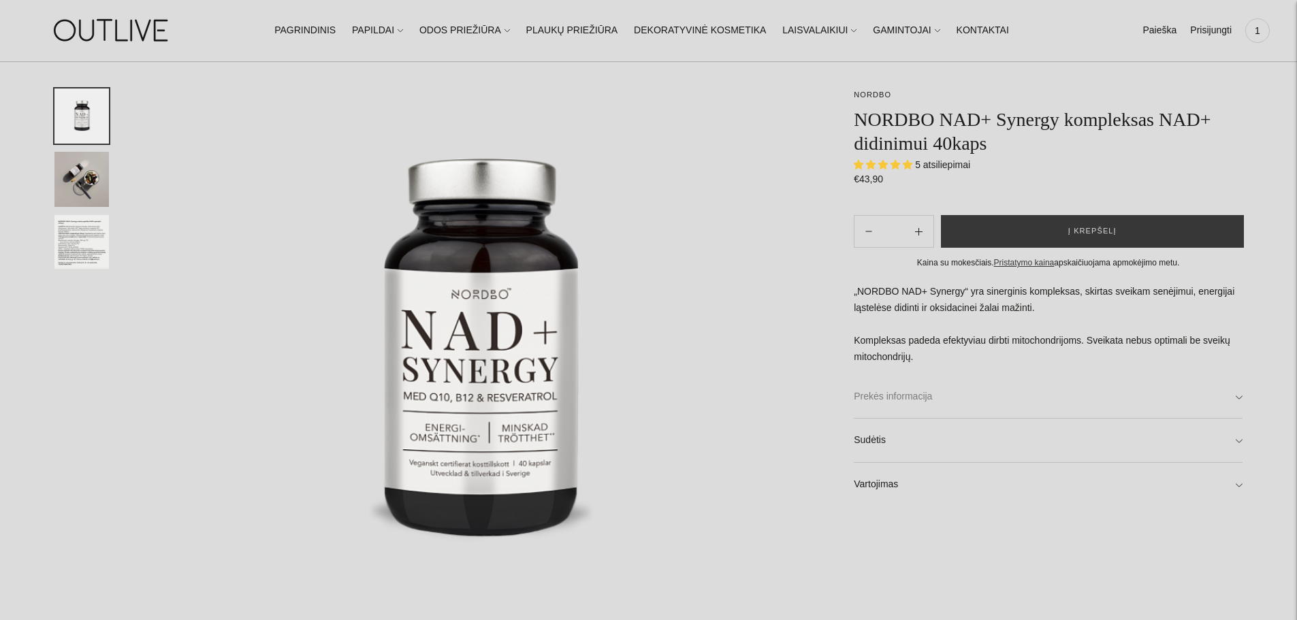
click at [901, 394] on link "Prekės informacija" at bounding box center [1048, 397] width 389 height 44
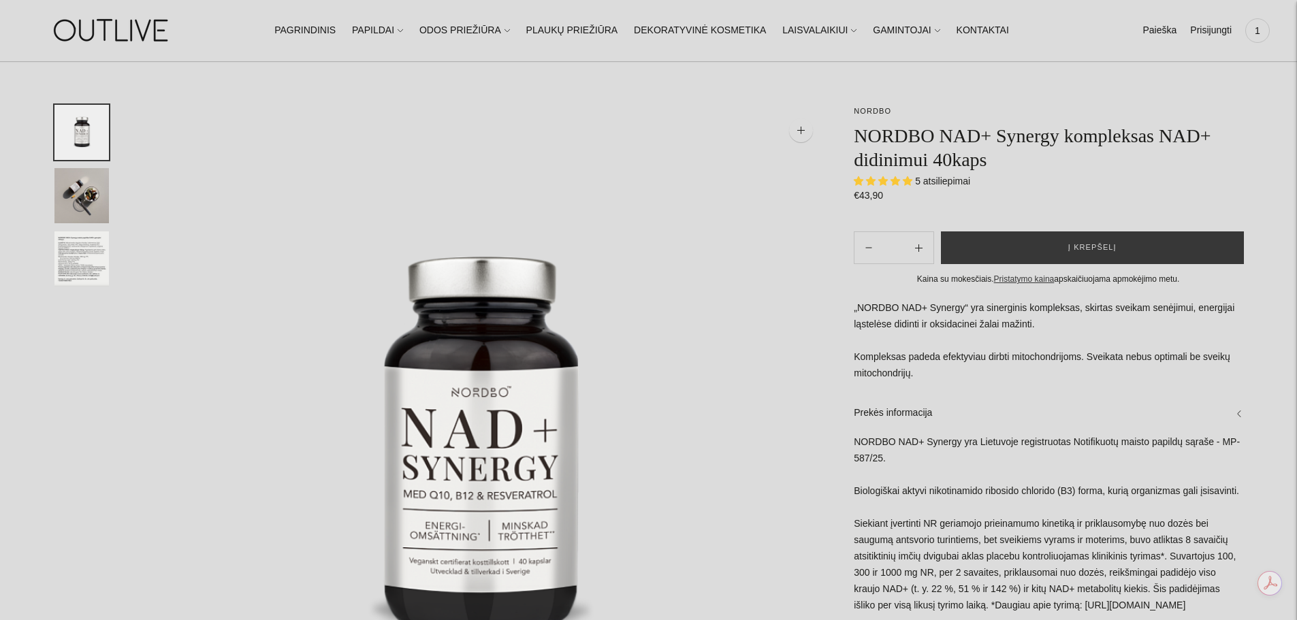
scroll to position [0, 0]
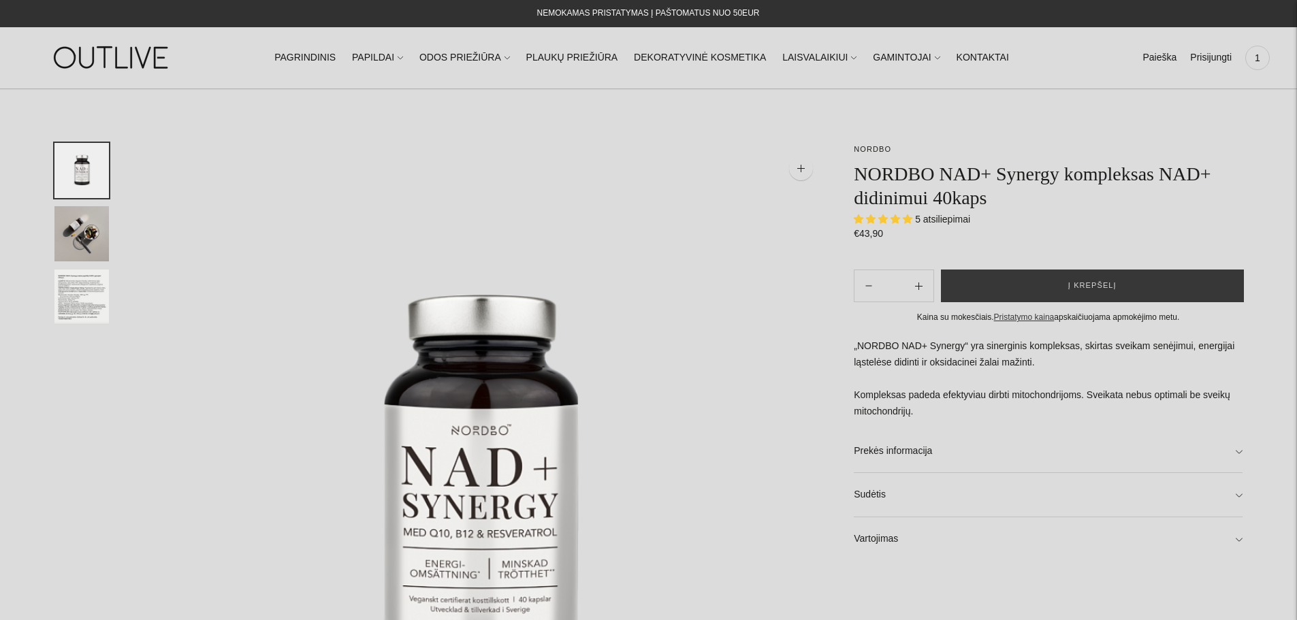
select select "**********"
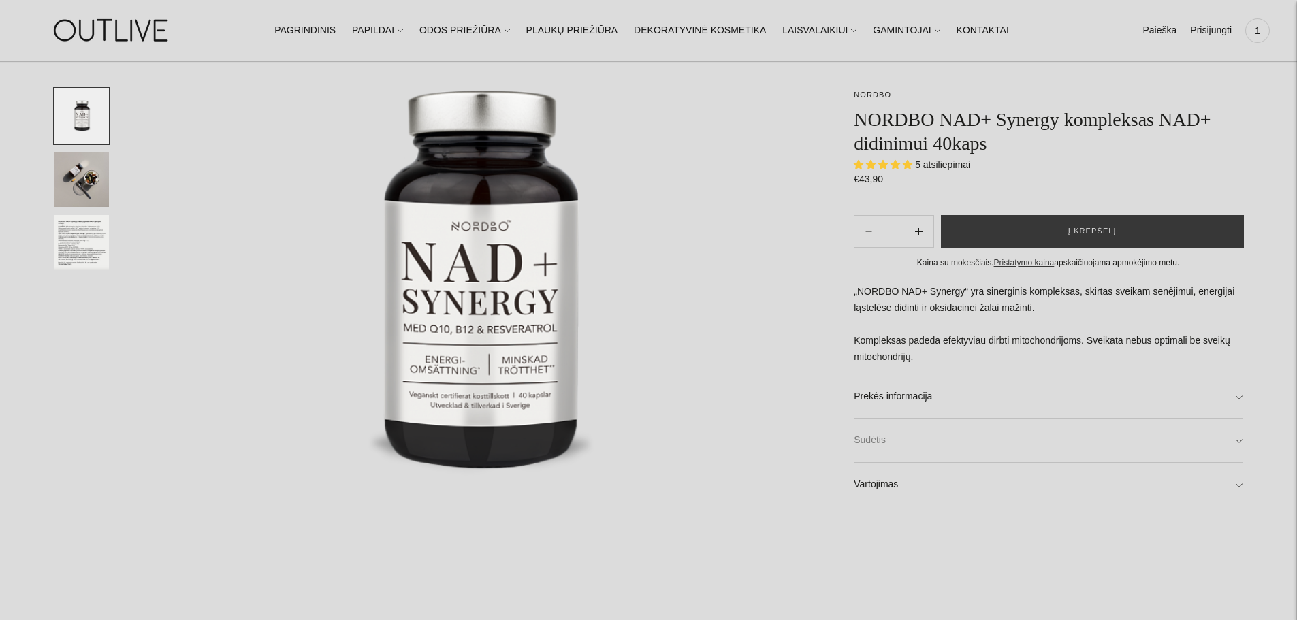
click at [890, 441] on link "Sudėtis" at bounding box center [1048, 441] width 389 height 44
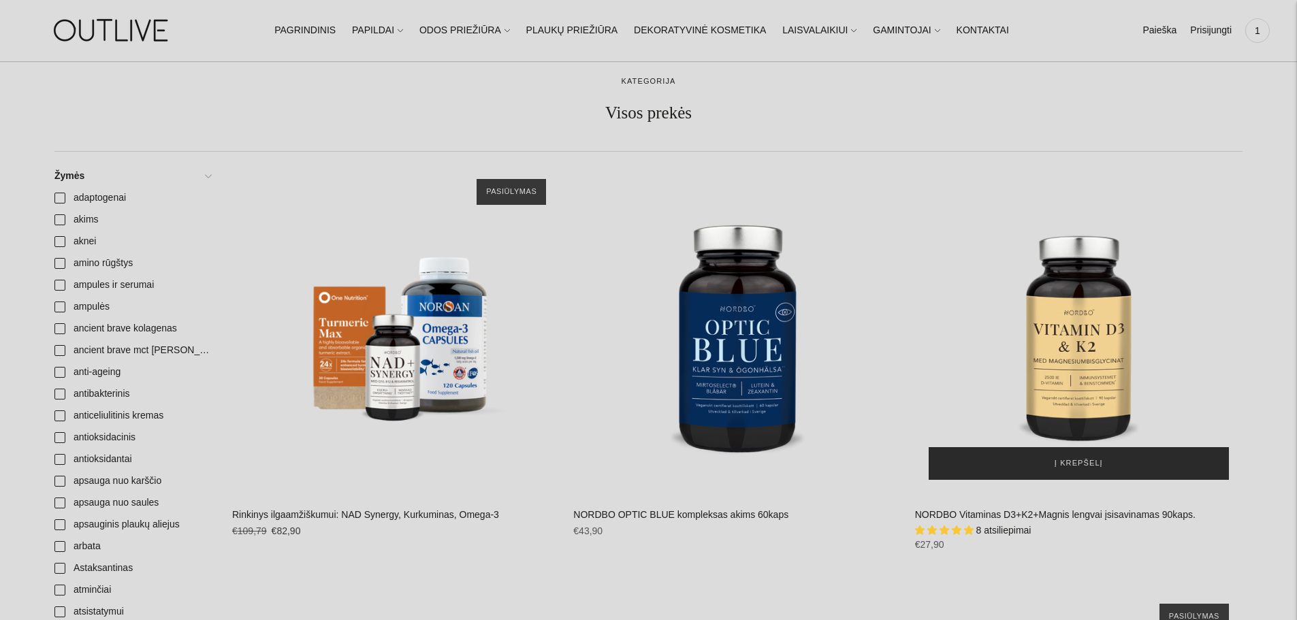
click at [1039, 464] on button "Į krepšelį" at bounding box center [1079, 463] width 300 height 33
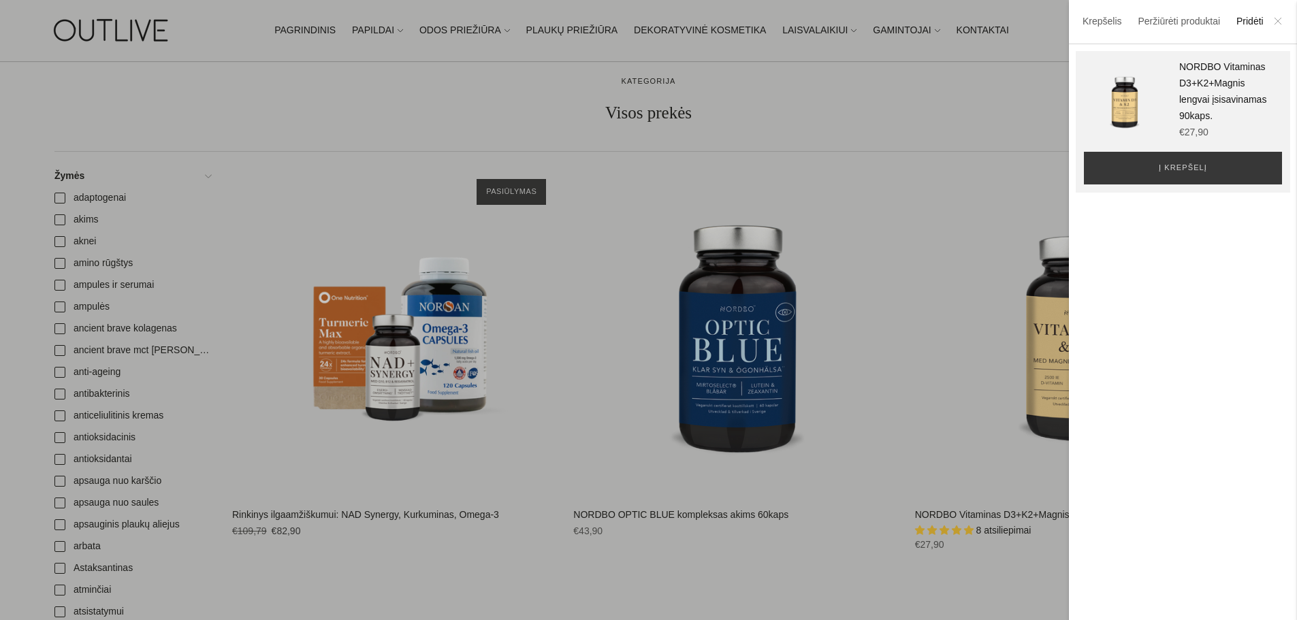
click at [1281, 22] on icon at bounding box center [1278, 21] width 8 height 8
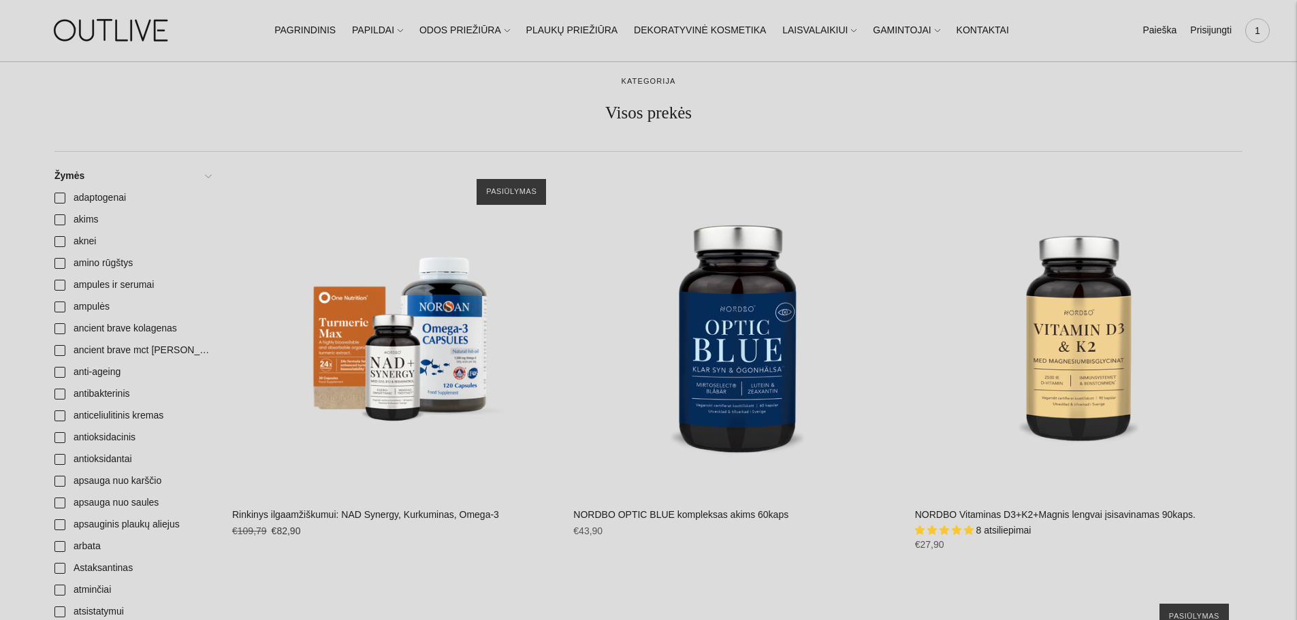
click at [1254, 31] on span "1" at bounding box center [1257, 30] width 19 height 19
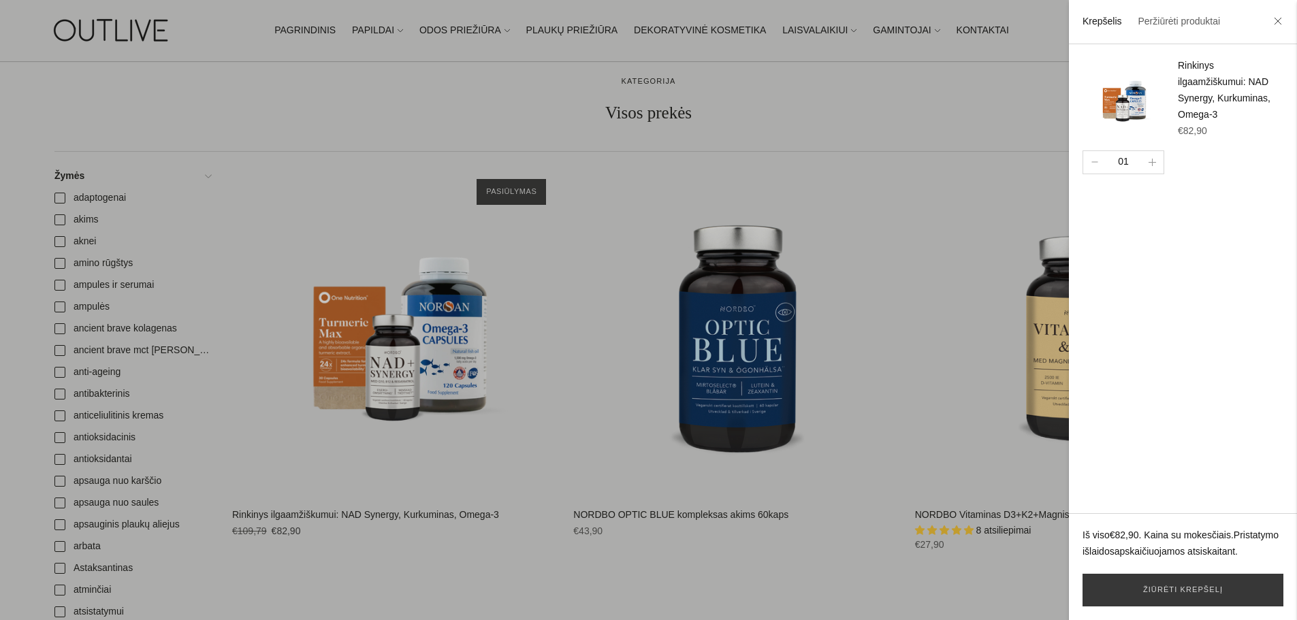
click at [993, 151] on div at bounding box center [648, 310] width 1297 height 620
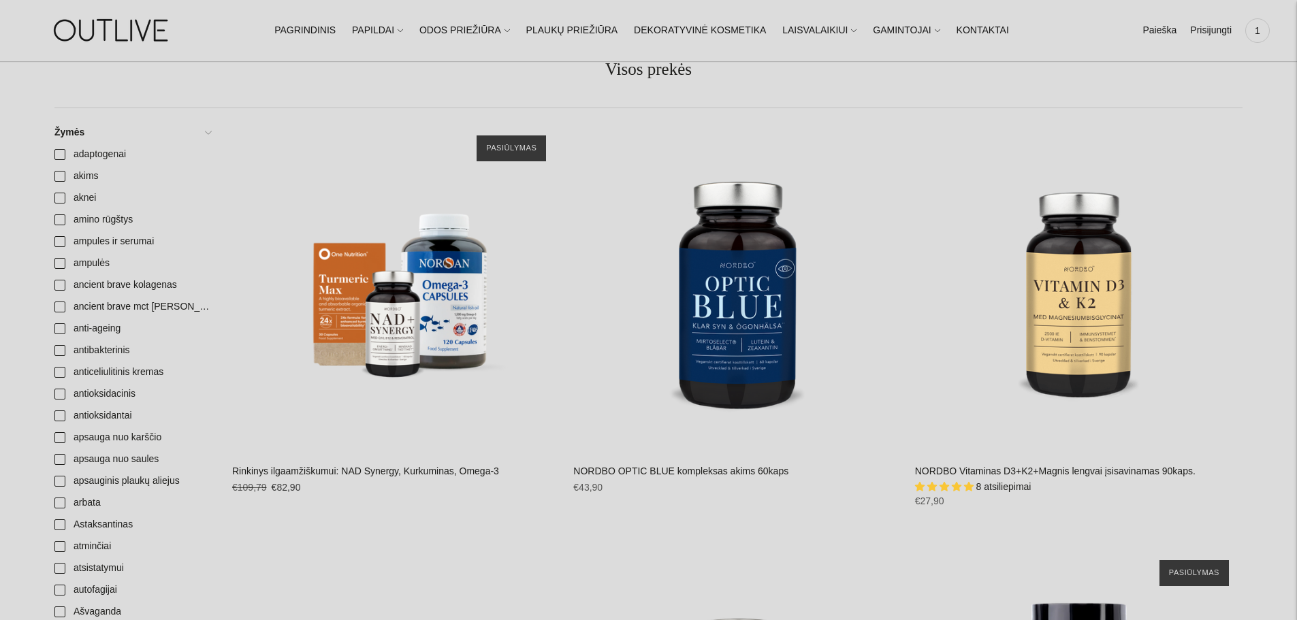
scroll to position [136, 0]
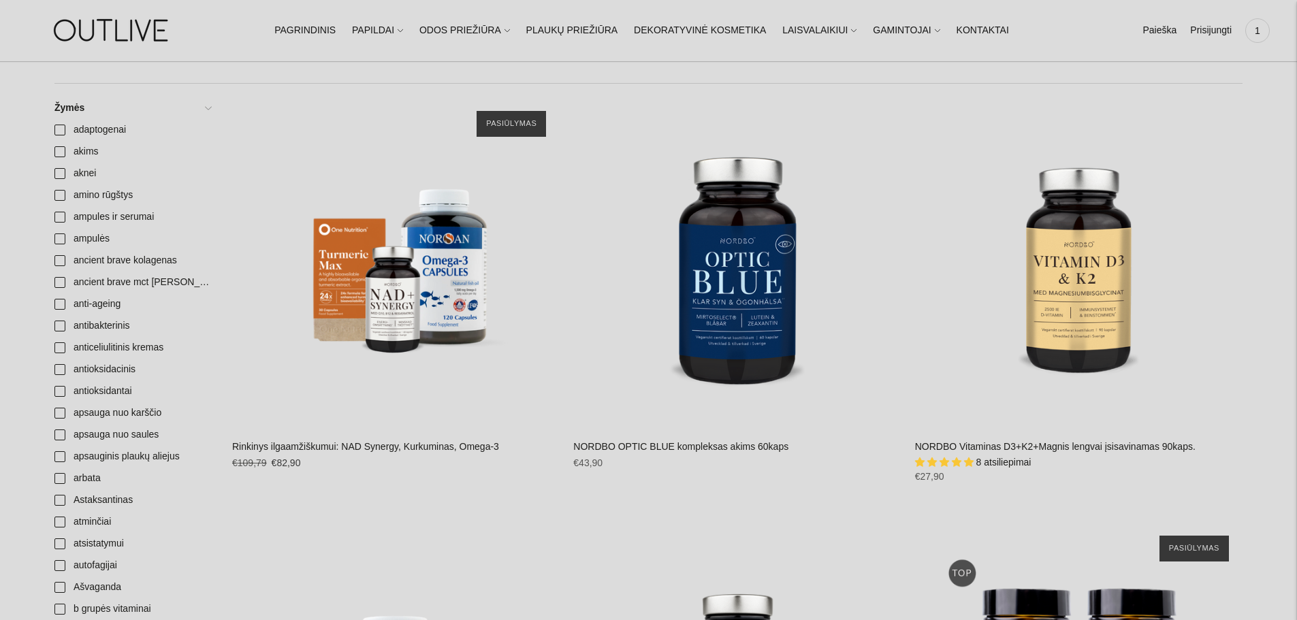
click at [1057, 443] on link "NORDBO Vitaminas D3+K2+Magnis lengvai įsisavinamas 90kaps." at bounding box center [1055, 446] width 281 height 11
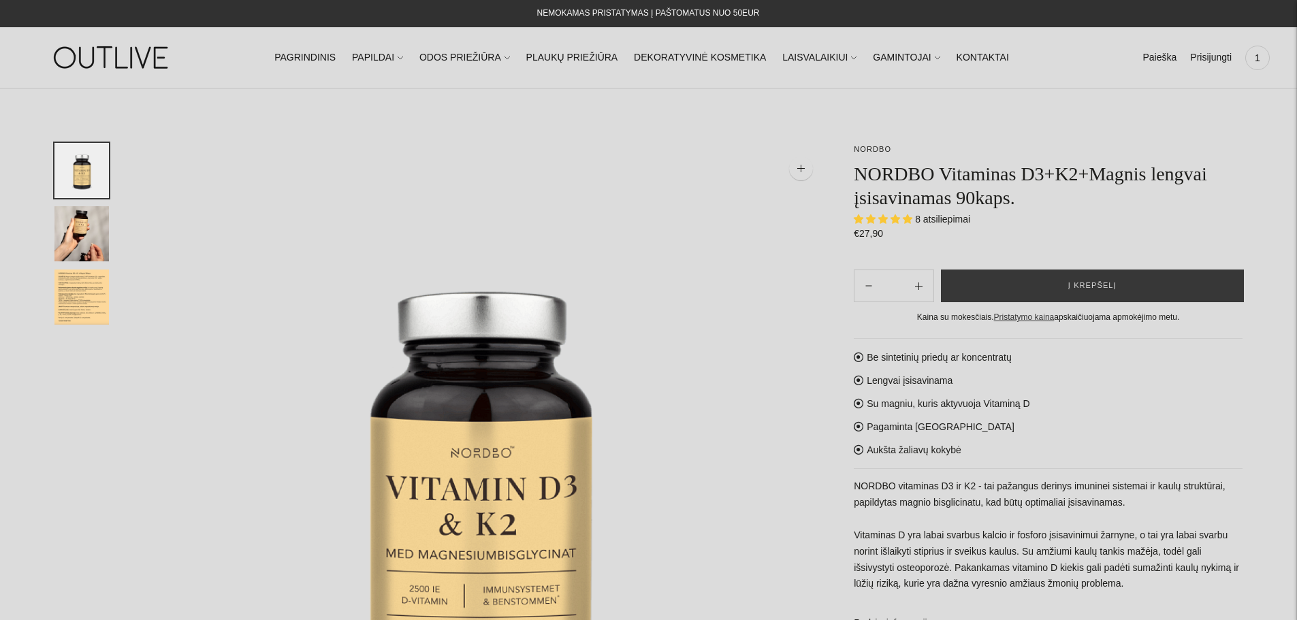
select select "**********"
click at [1007, 287] on button "Į krepšelį" at bounding box center [1092, 286] width 303 height 33
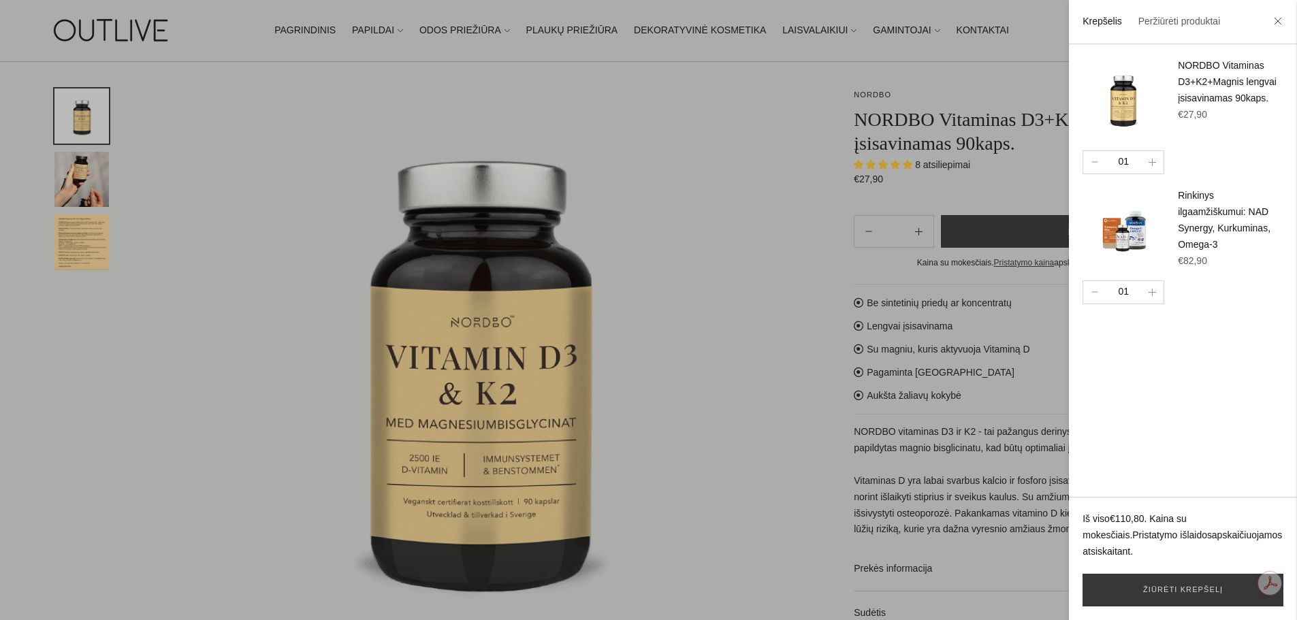
scroll to position [136, 0]
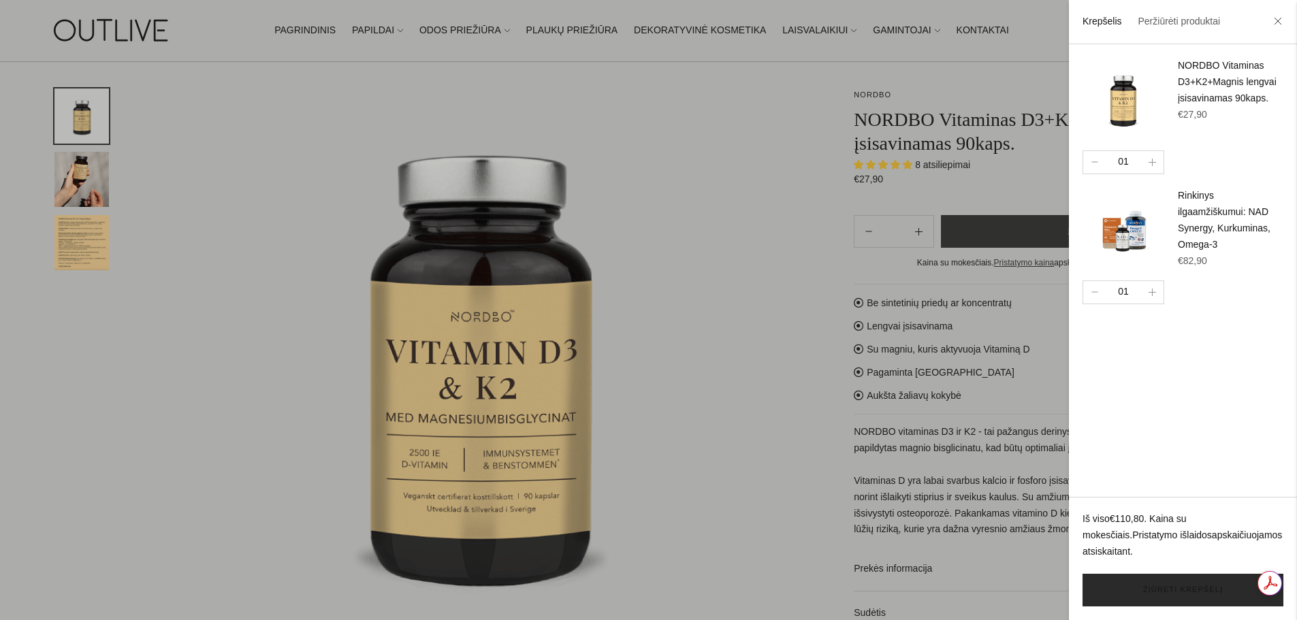
click at [1202, 589] on link "Žiūrėti krepšelį" at bounding box center [1183, 590] width 201 height 33
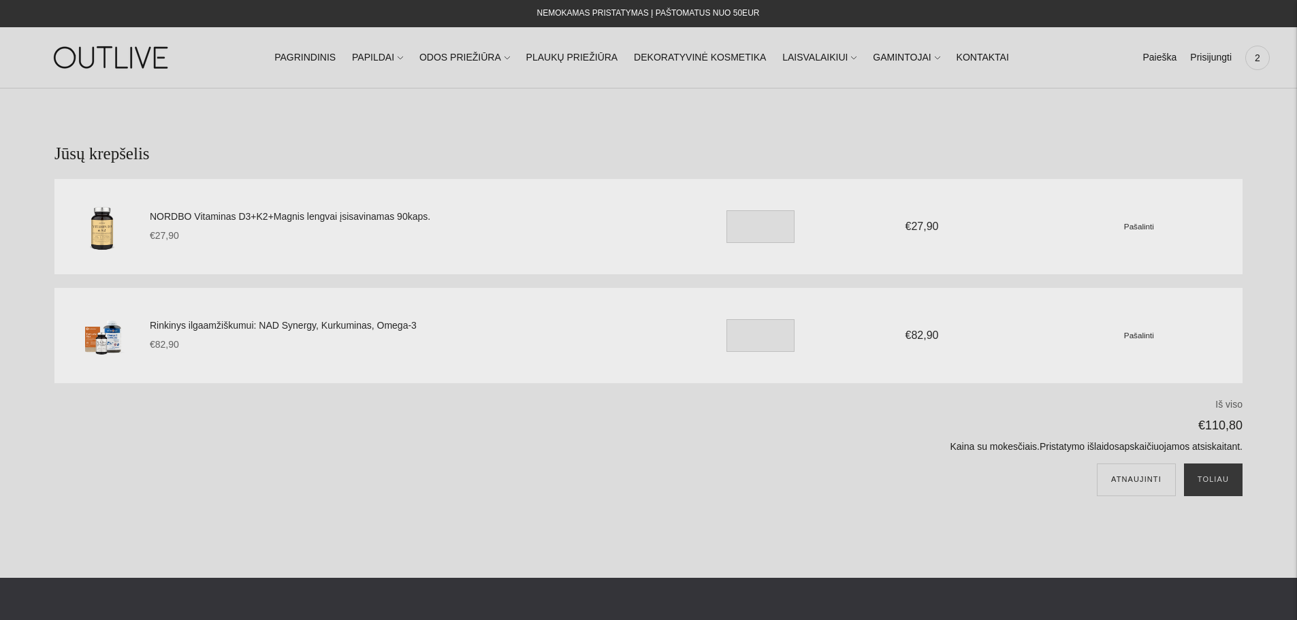
click at [182, 329] on link "Rinkinys ilgaamžiškumui: NAD Synergy, Kurkuminas, Omega-3" at bounding box center [413, 326] width 526 height 16
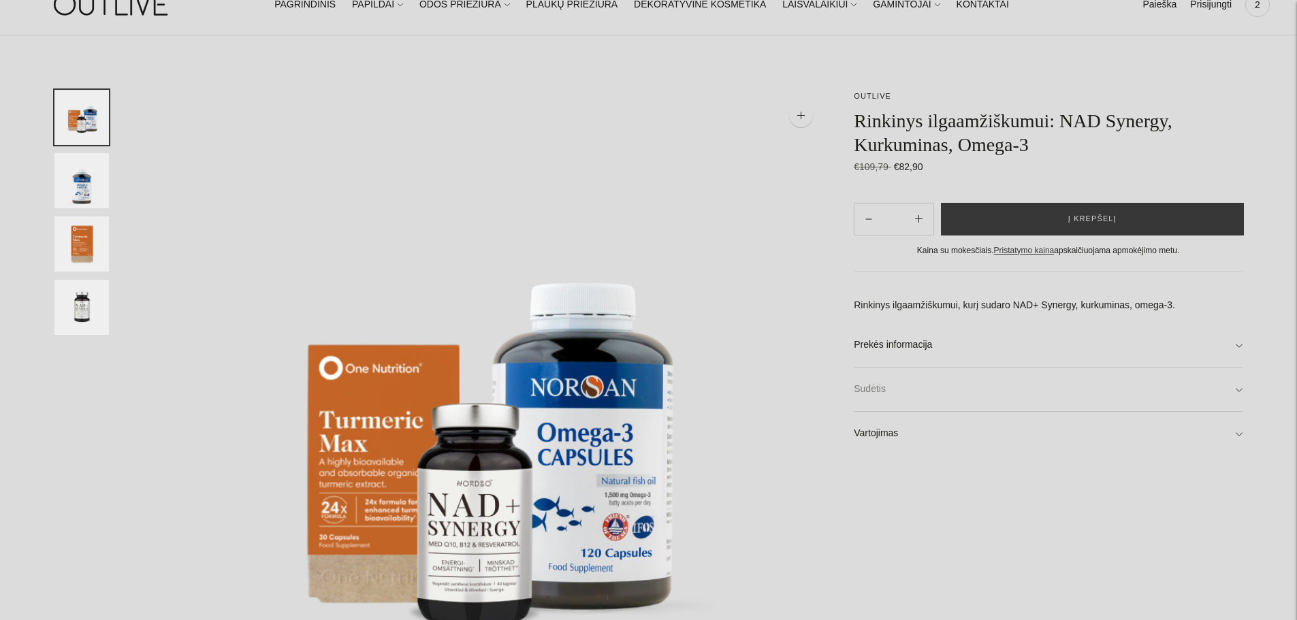
scroll to position [136, 0]
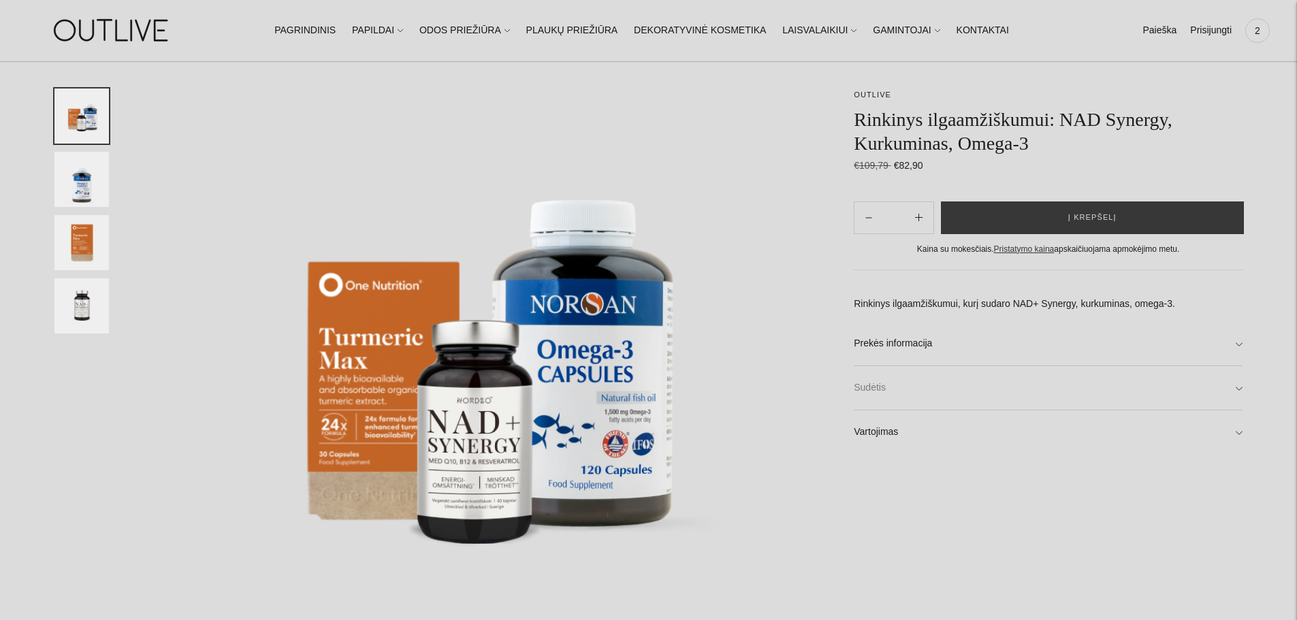
click at [880, 383] on link "Sudėtis" at bounding box center [1048, 388] width 389 height 44
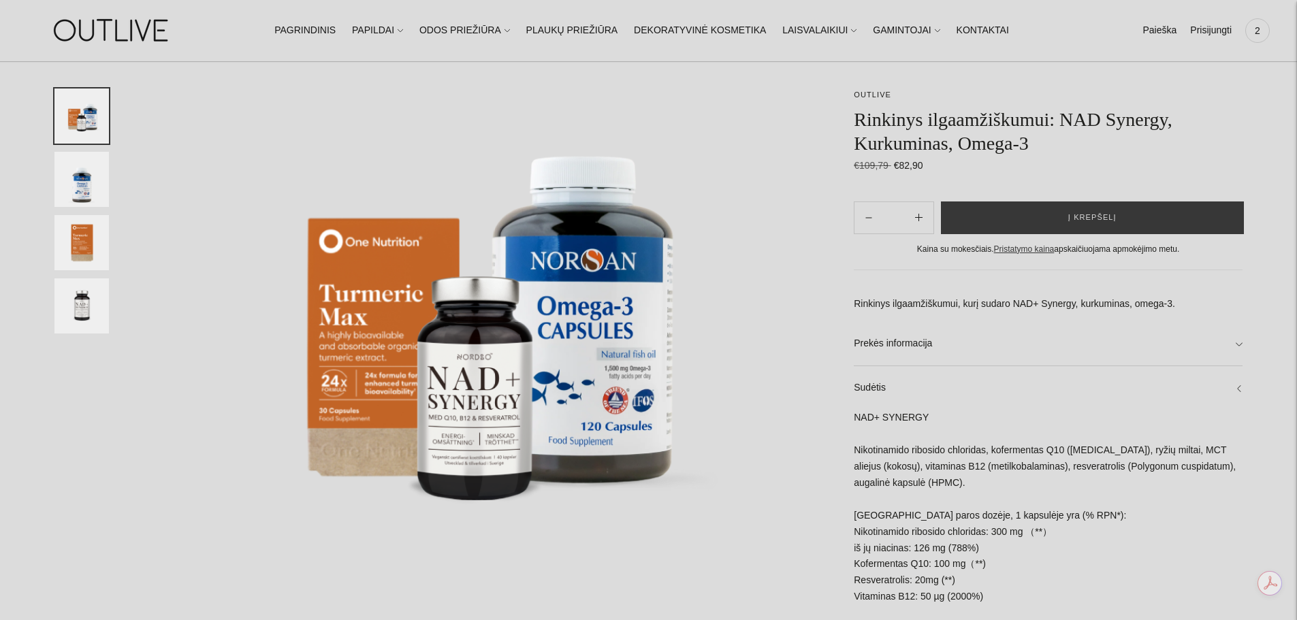
scroll to position [204, 0]
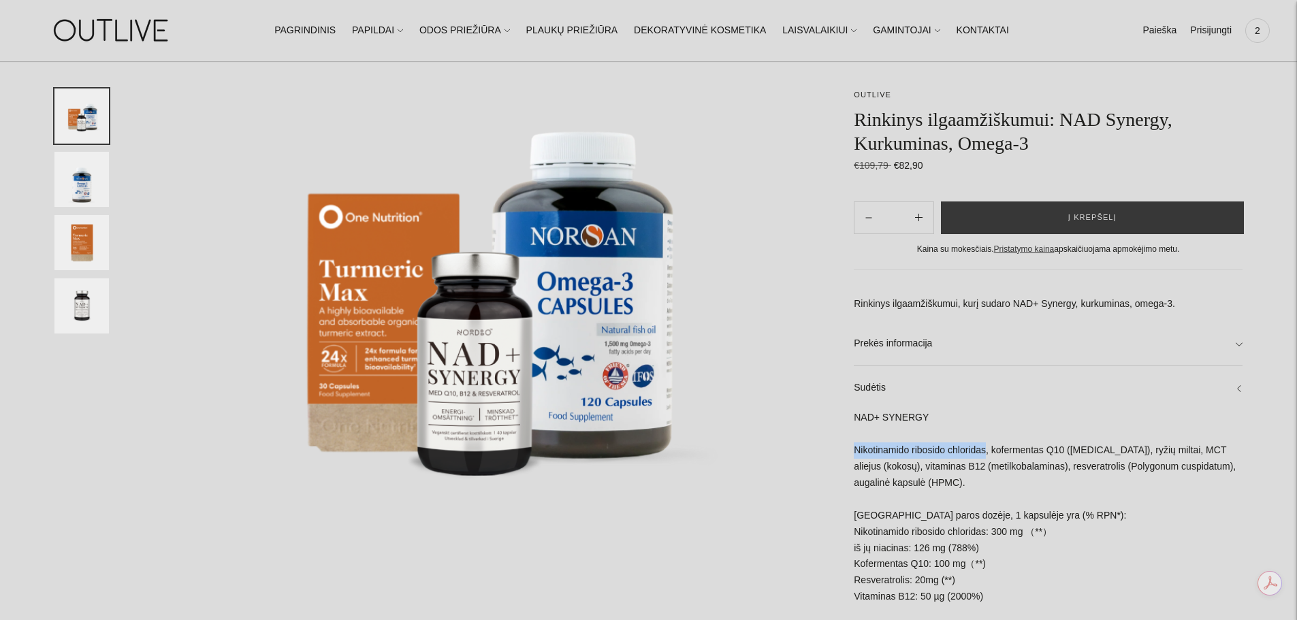
drag, startPoint x: 854, startPoint y: 449, endPoint x: 989, endPoint y: 447, distance: 134.8
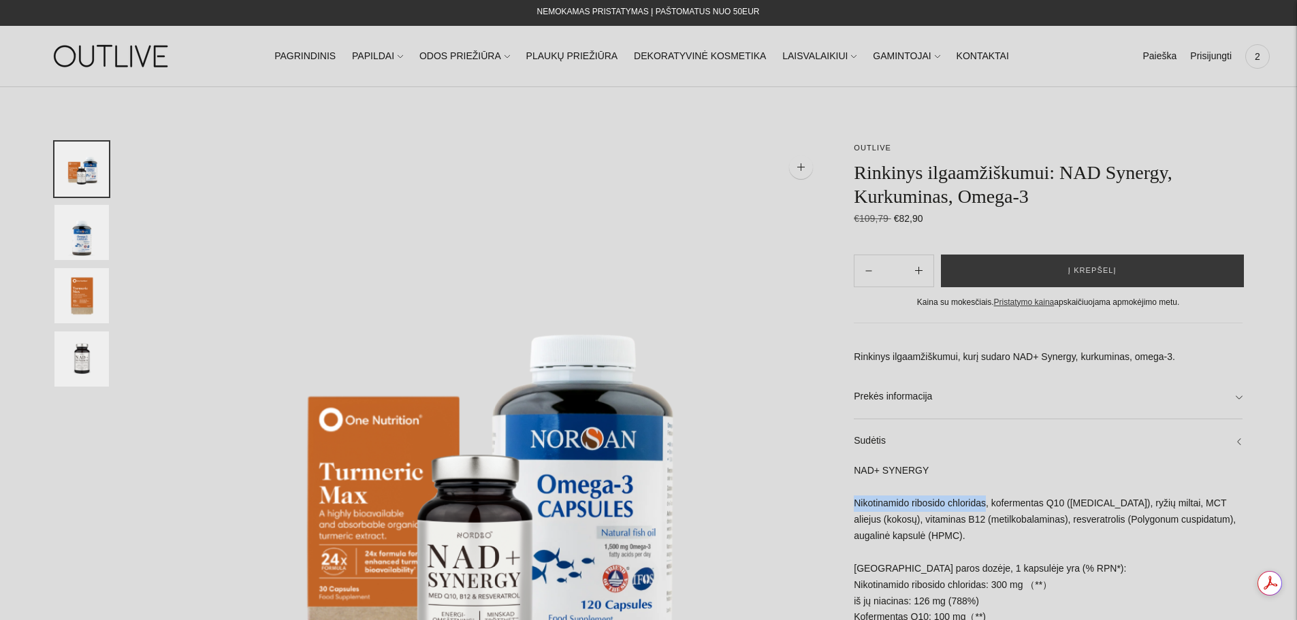
scroll to position [0, 0]
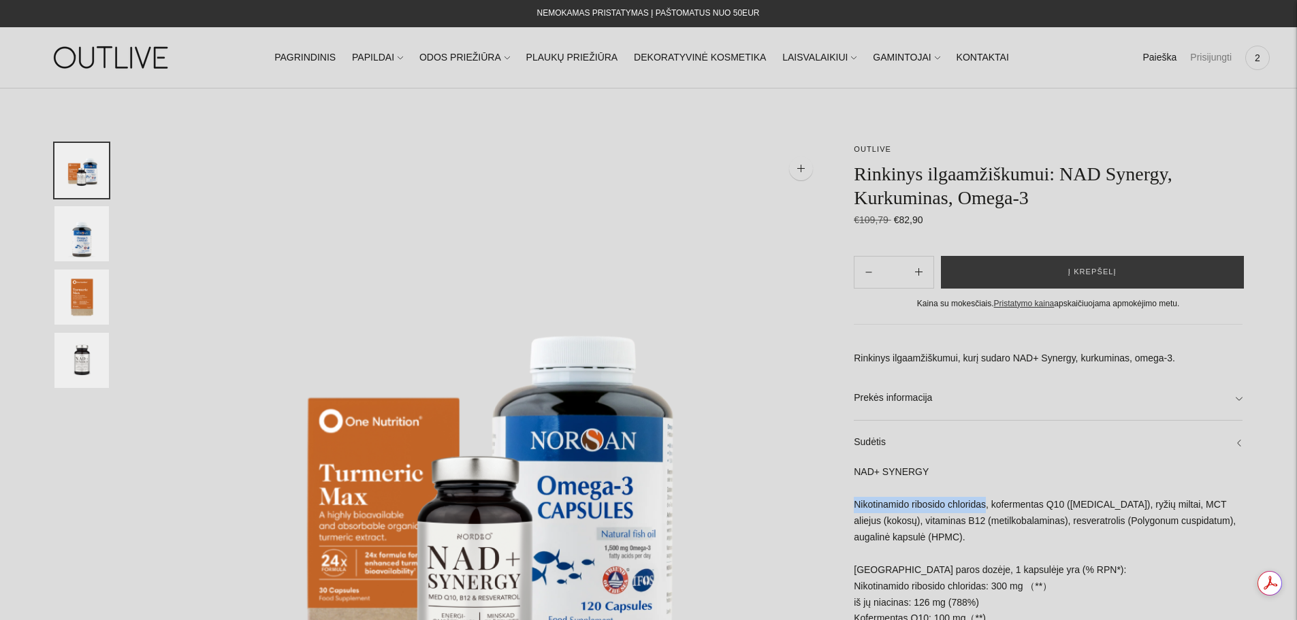
click at [1220, 57] on link "Prisijungti" at bounding box center [1211, 58] width 42 height 30
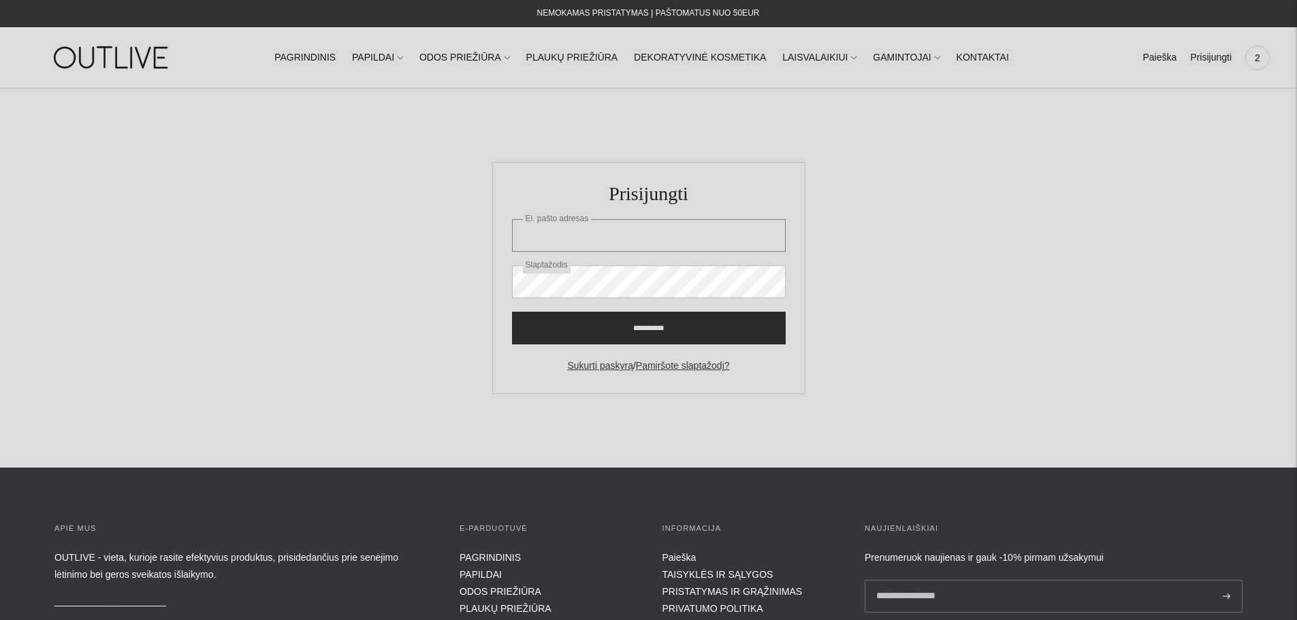
type input "**********"
click at [574, 313] on input "**********" at bounding box center [649, 328] width 274 height 33
click at [638, 332] on input "**********" at bounding box center [649, 328] width 274 height 33
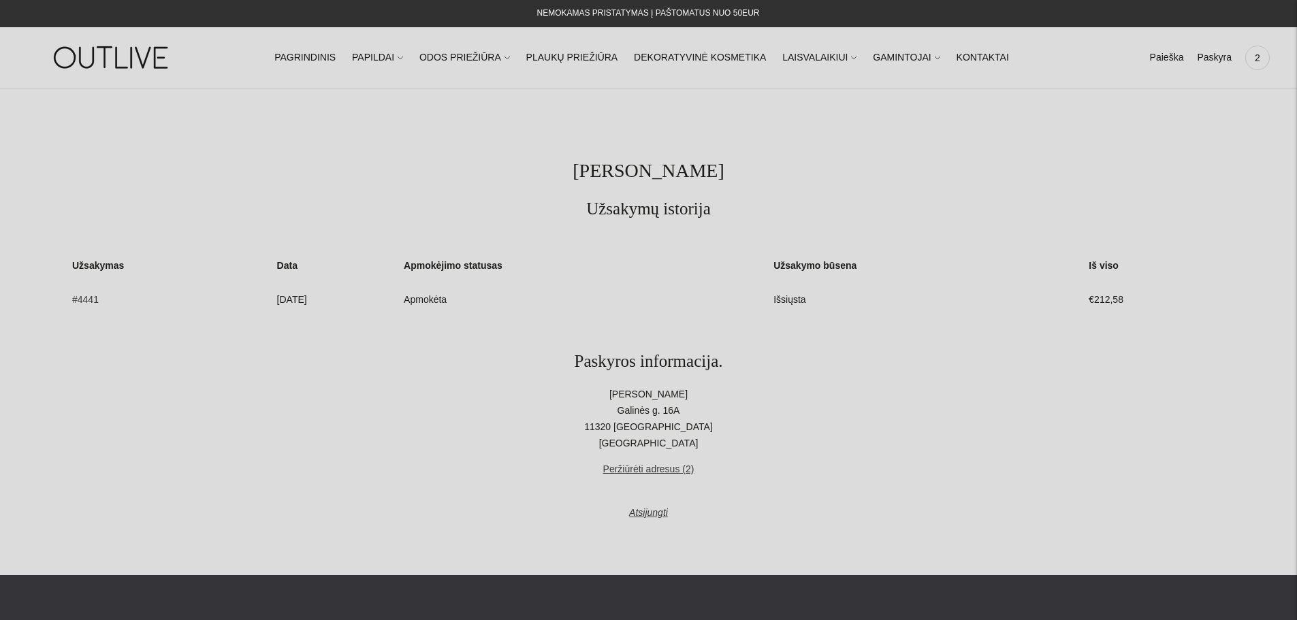
click at [490, 298] on td "Apmokėta" at bounding box center [585, 300] width 368 height 33
click at [1260, 55] on span "2" at bounding box center [1257, 57] width 19 height 19
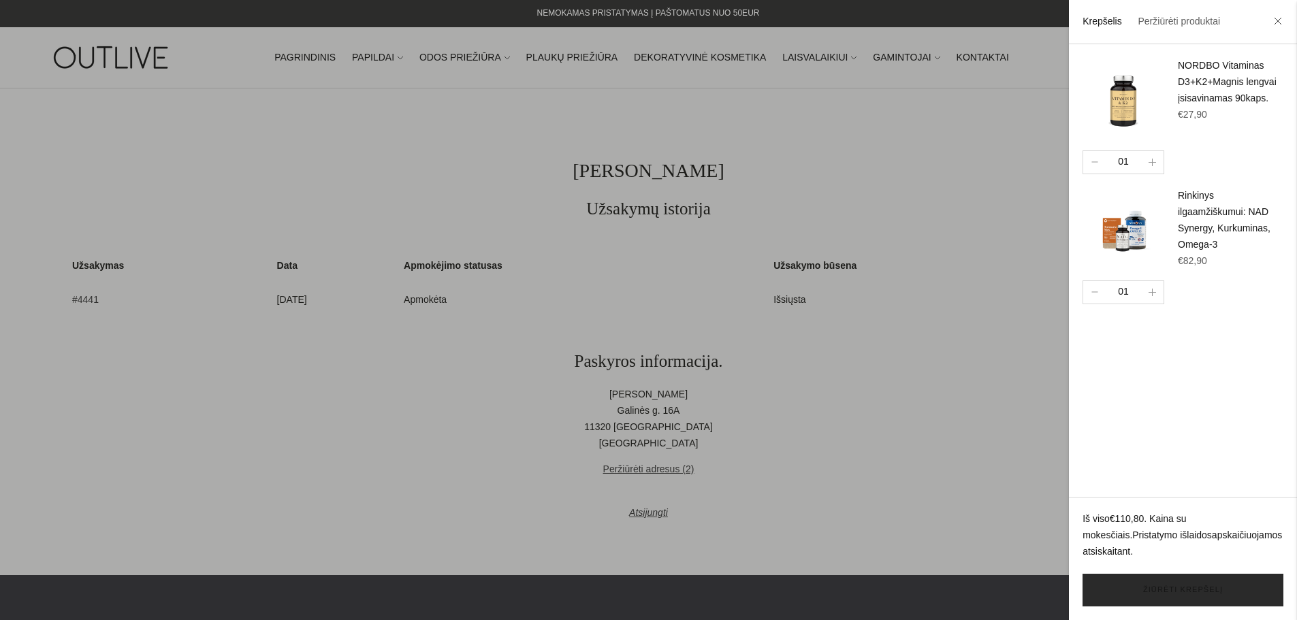
click at [1158, 594] on link "Žiūrėti krepšelį" at bounding box center [1183, 590] width 201 height 33
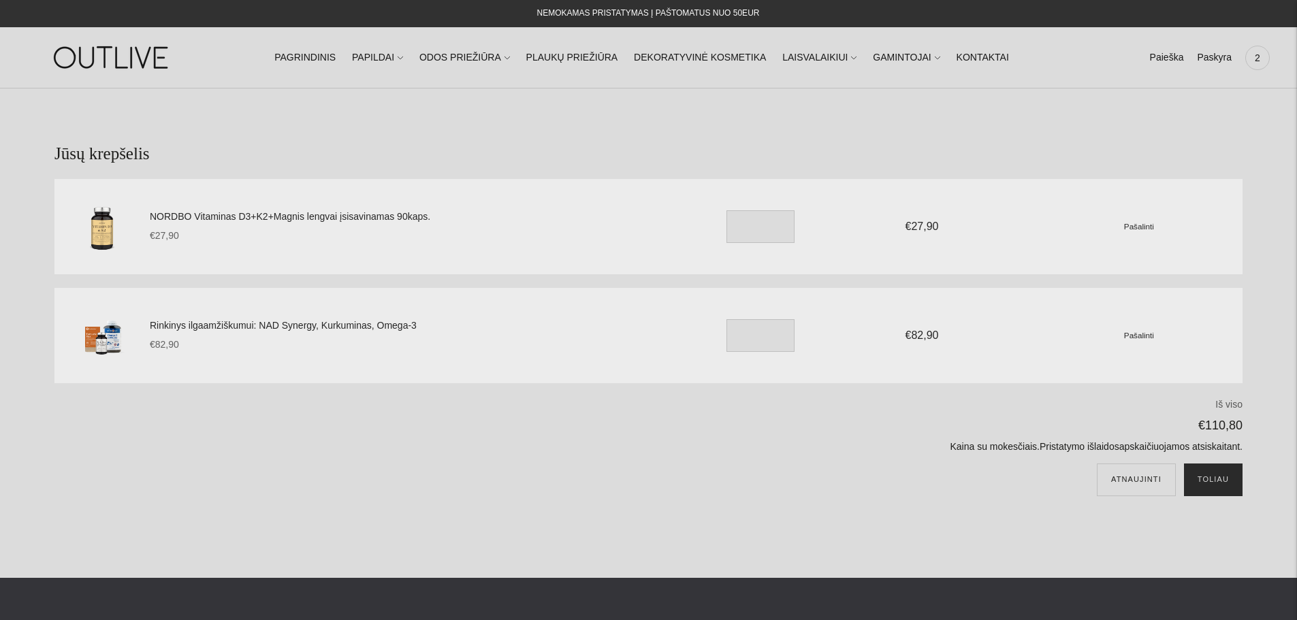
click at [1222, 490] on button "Toliau" at bounding box center [1213, 480] width 59 height 33
